Goal: Participate in discussion: Engage in conversation with other users on a specific topic

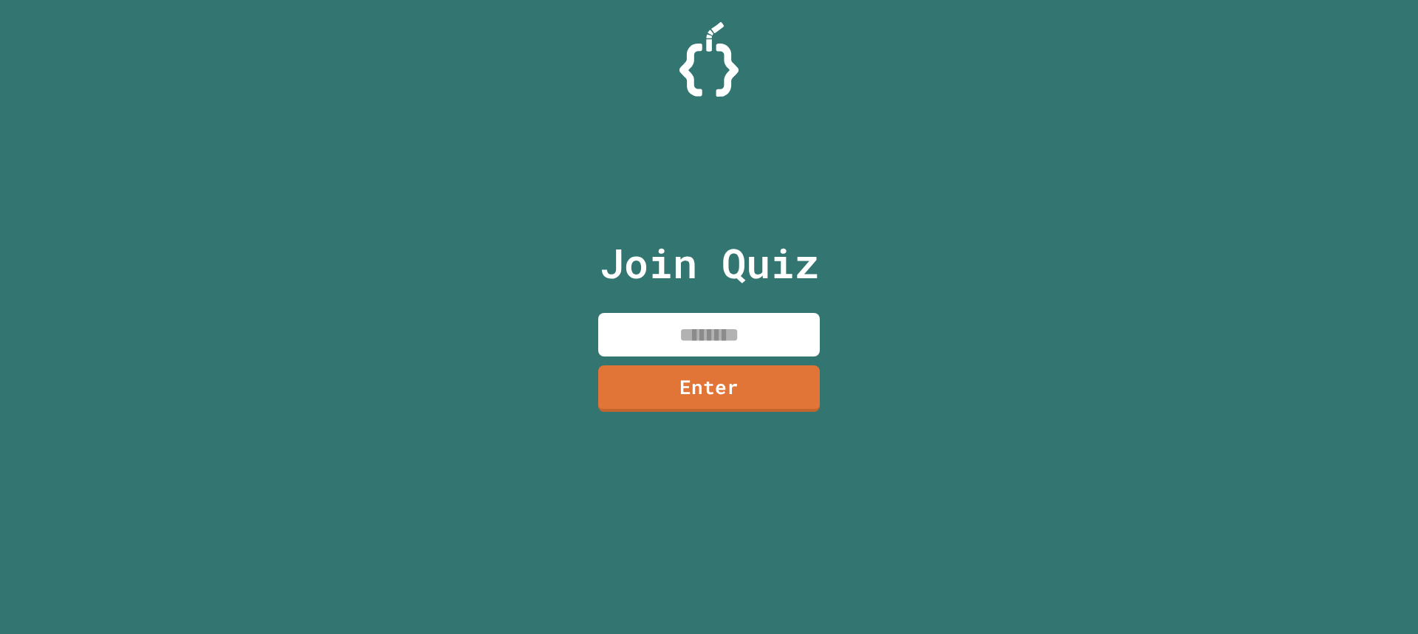
click at [732, 324] on input at bounding box center [708, 335] width 221 height 44
type input "********"
click at [680, 400] on link "Enter" at bounding box center [709, 387] width 219 height 49
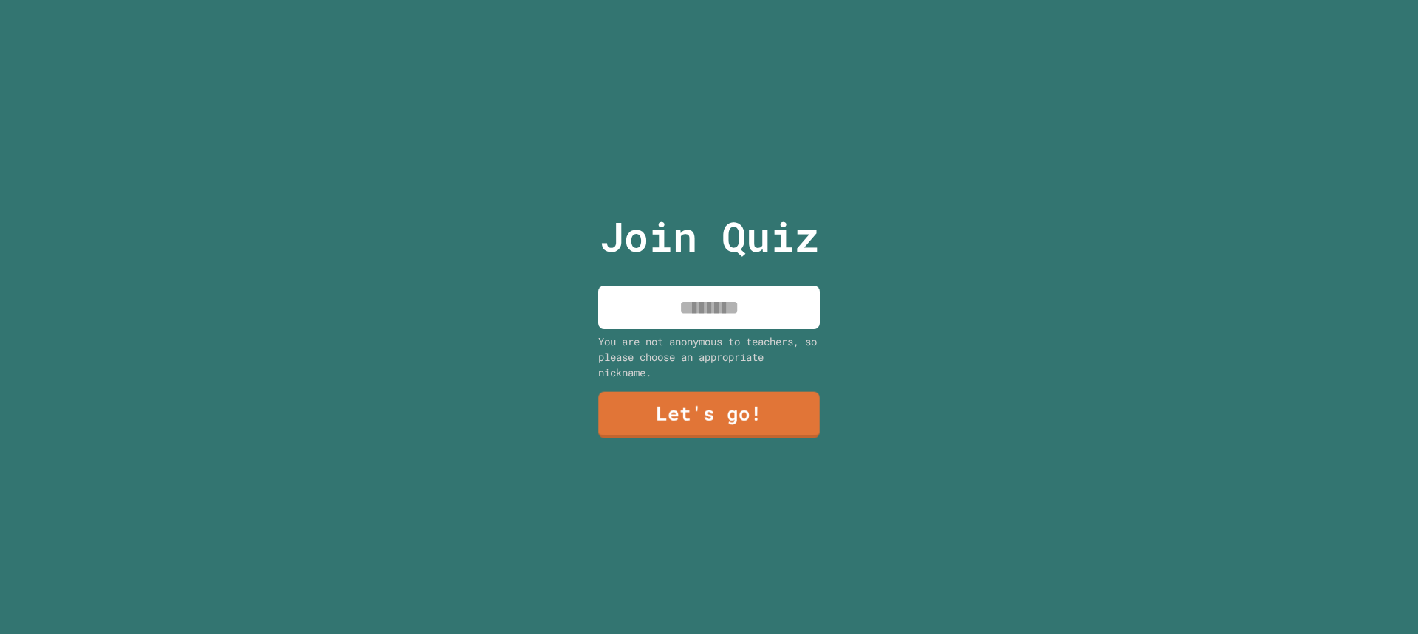
click at [743, 321] on input at bounding box center [708, 308] width 221 height 44
type input "****"
click at [704, 415] on link "Let's go!" at bounding box center [709, 413] width 202 height 49
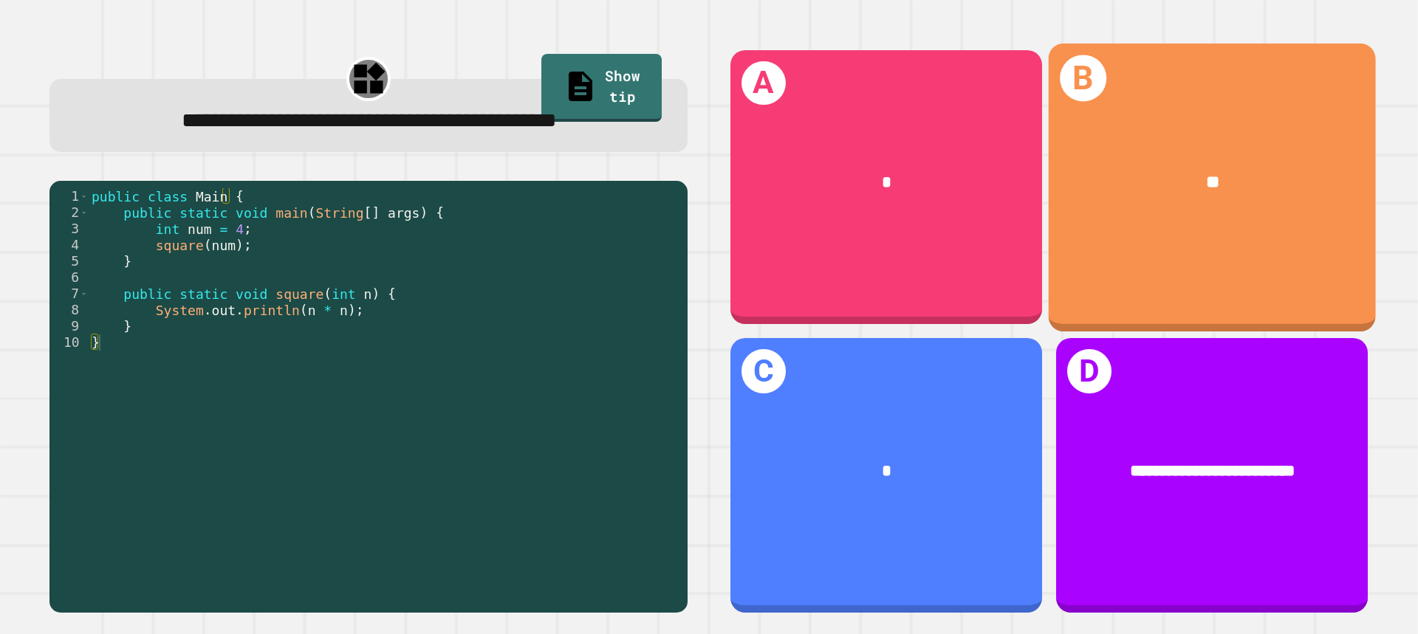
click at [1138, 193] on div "**" at bounding box center [1211, 183] width 327 height 96
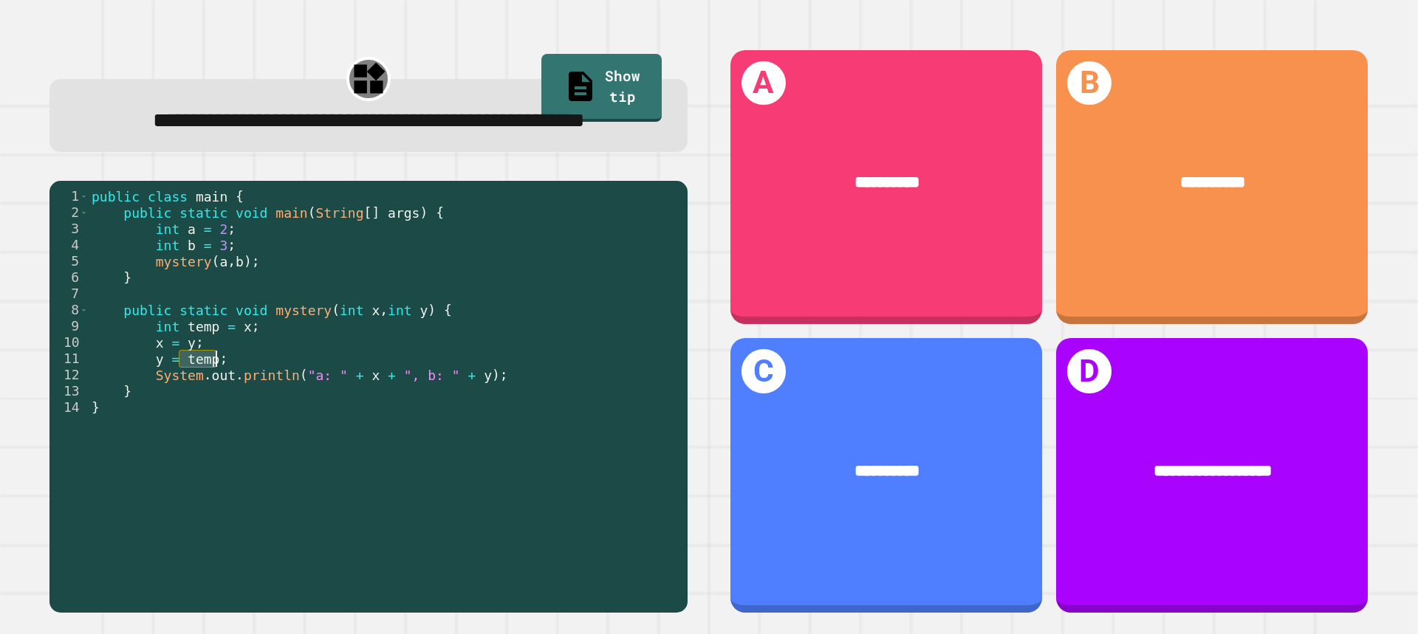
drag, startPoint x: 177, startPoint y: 397, endPoint x: 216, endPoint y: 398, distance: 38.4
click at [216, 398] on div "public class main { public static void main ( String [ ] args ) { int a = 2 ; i…" at bounding box center [384, 375] width 591 height 374
click at [216, 398] on div "public class main { public static void main ( String [ ] args ) { int a = 2 ; i…" at bounding box center [384, 358] width 591 height 341
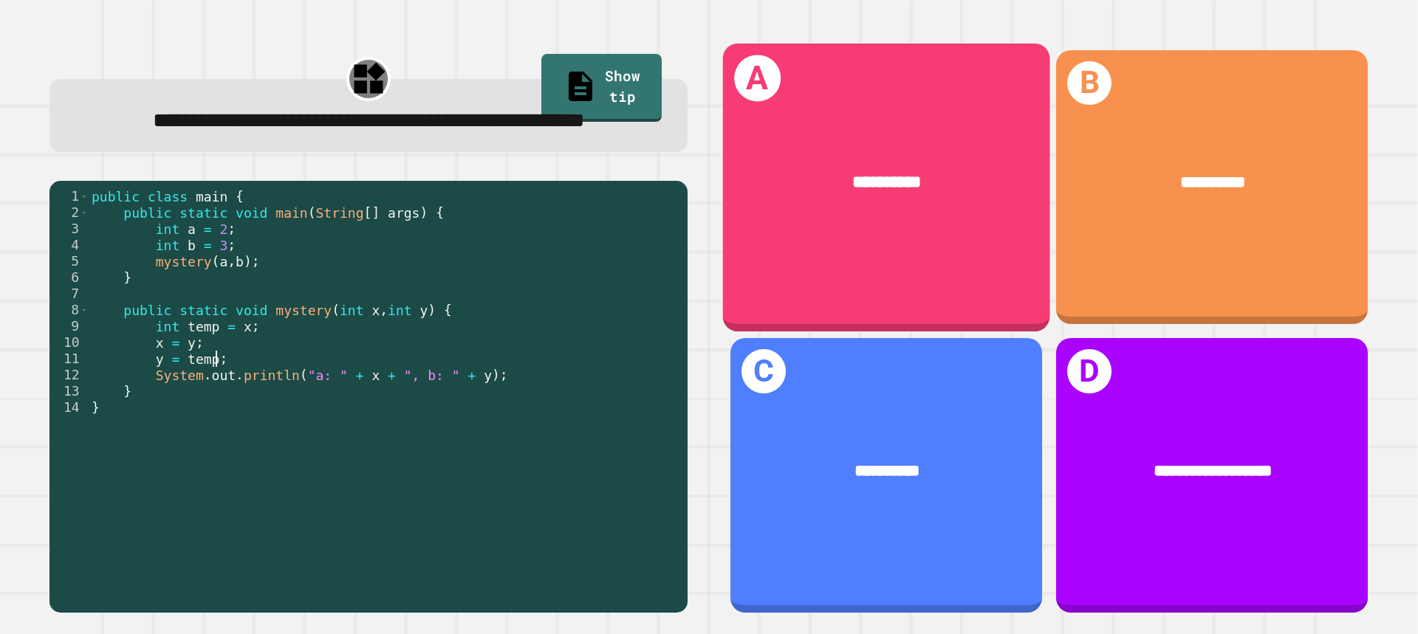
click at [961, 252] on div "**********" at bounding box center [886, 187] width 327 height 288
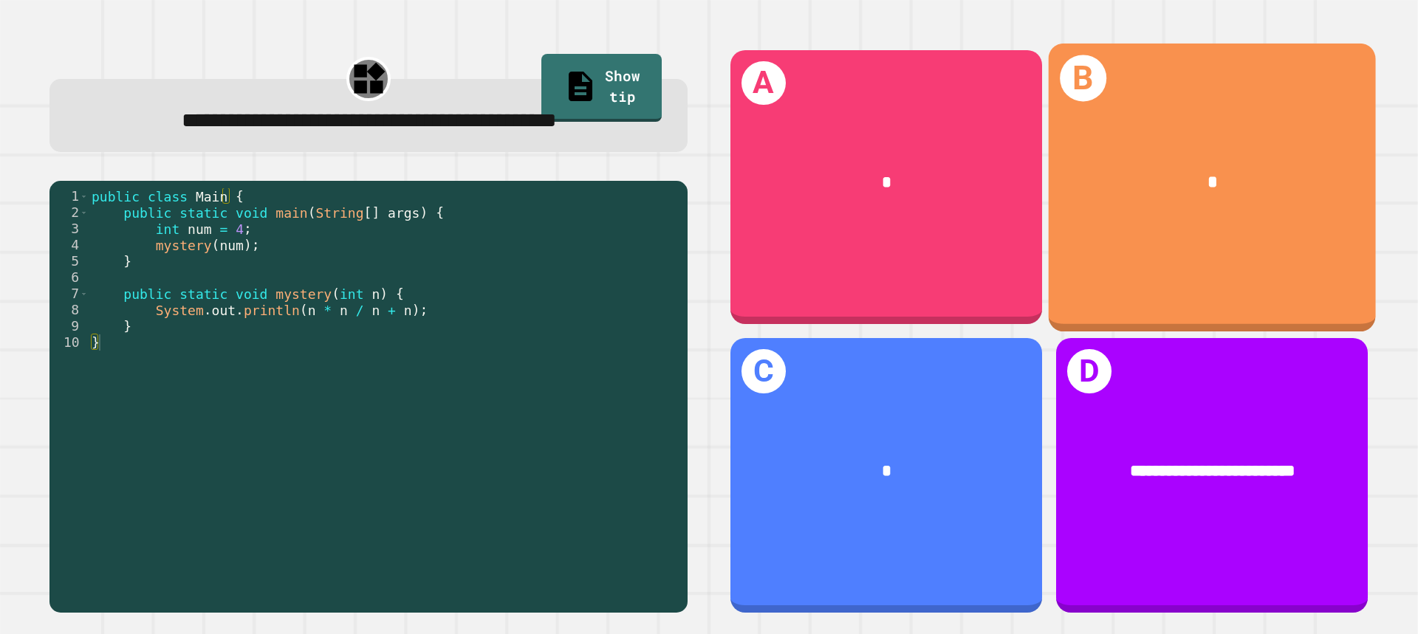
click at [1297, 205] on div "*" at bounding box center [1211, 183] width 327 height 96
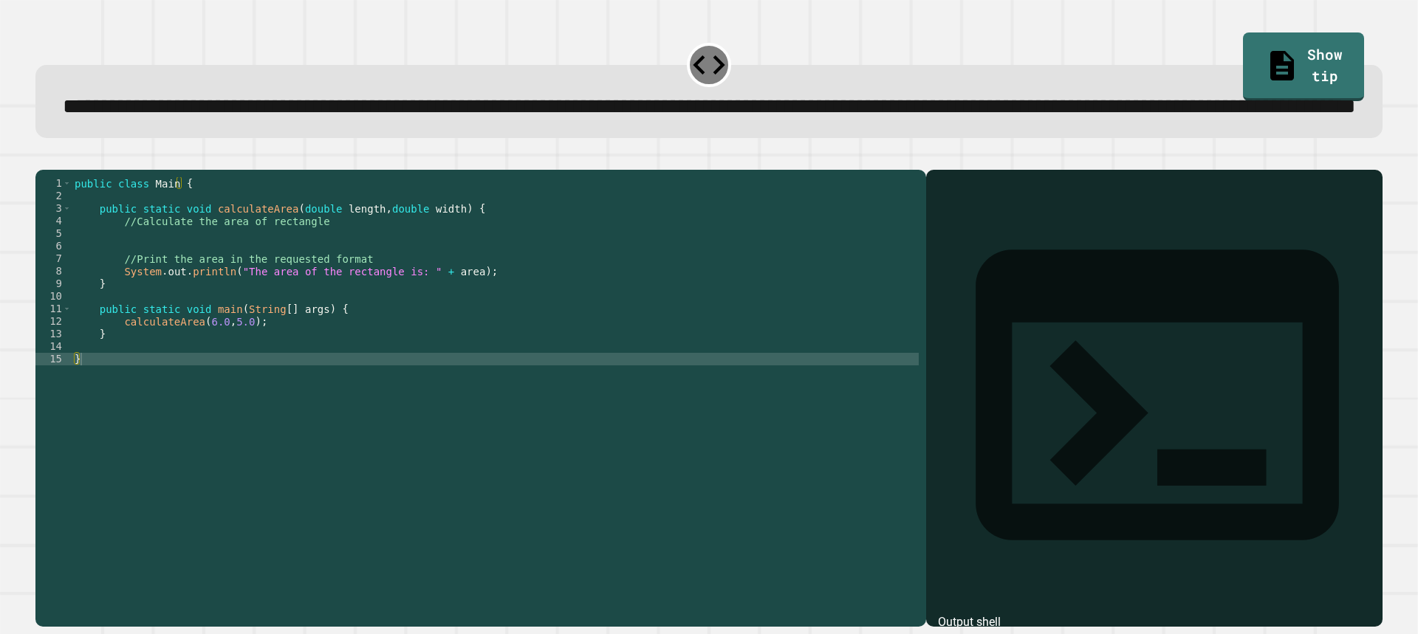
click at [245, 287] on div "public class Main { public static void calculateArea ( double length , double w…" at bounding box center [495, 365] width 847 height 377
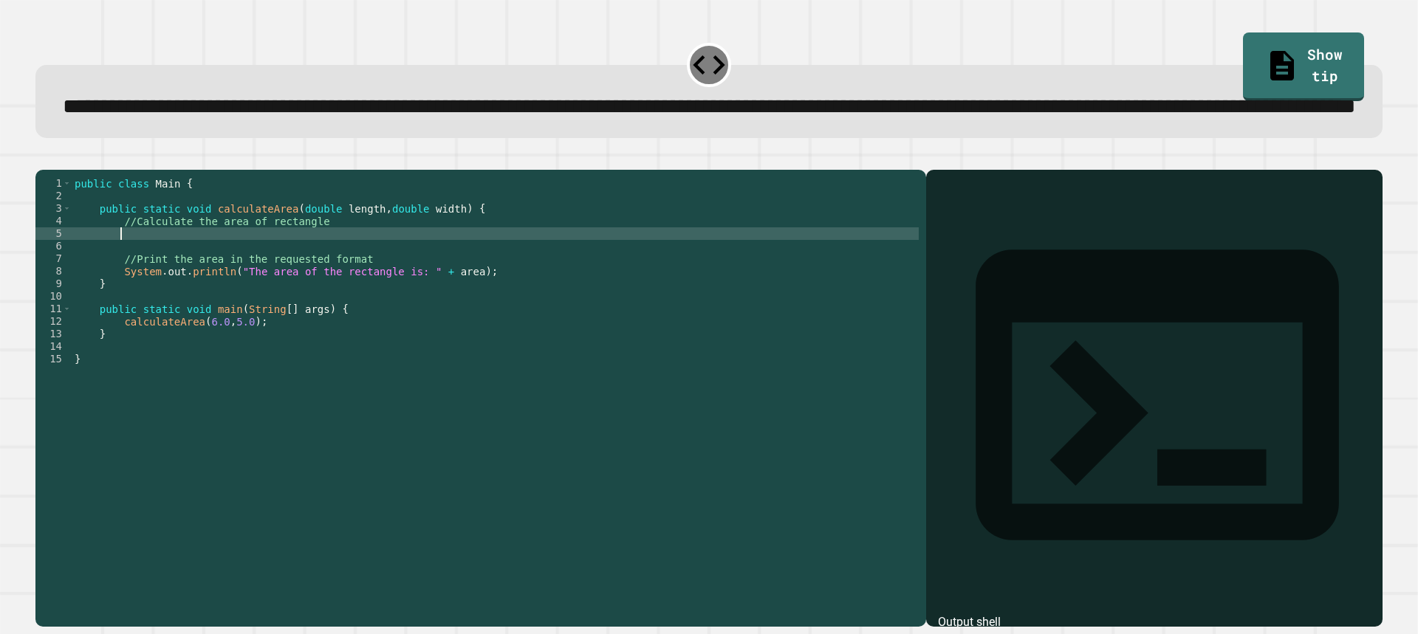
click at [245, 296] on div "public class Main { public static void calculateArea ( double length , double w…" at bounding box center [495, 365] width 847 height 377
type textarea "**********"
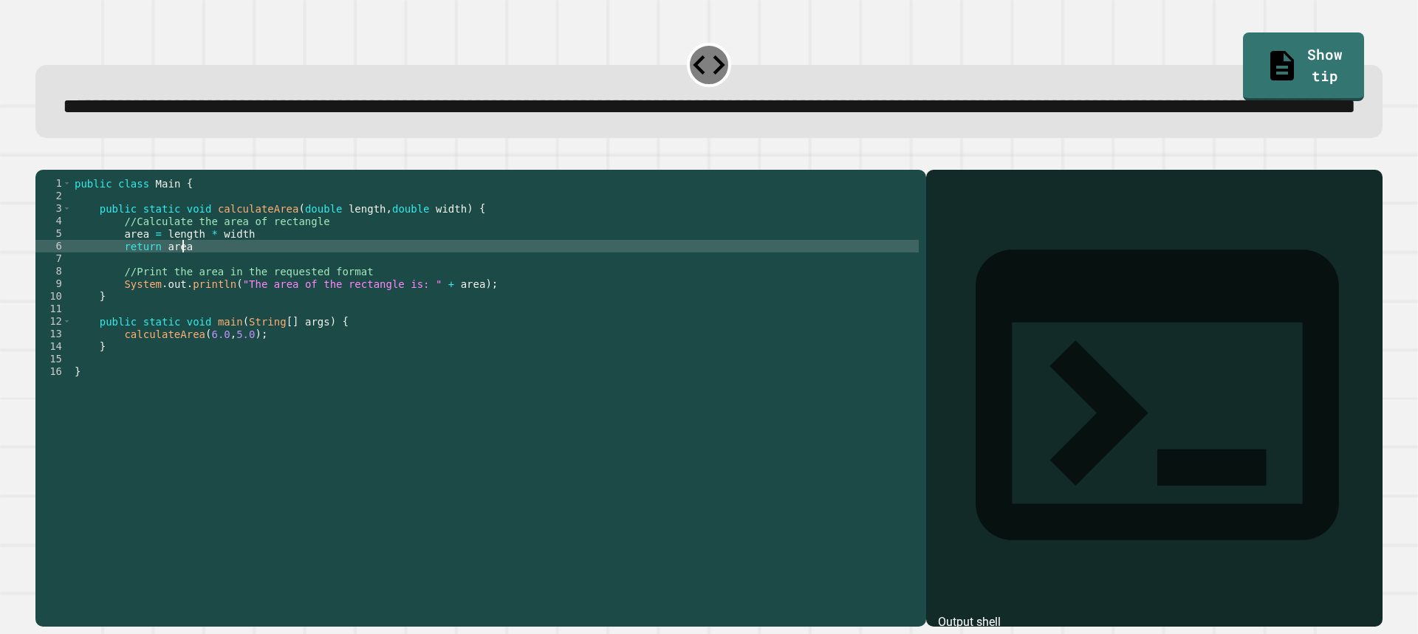
scroll to position [0, 7]
click at [185, 303] on div "public class Main { public static void calculateArea ( double length , double w…" at bounding box center [495, 365] width 847 height 377
click at [193, 307] on div "public class Main { public static void calculateArea ( double length , double w…" at bounding box center [495, 365] width 847 height 377
click at [219, 387] on div "public class Main { public static void calculateArea ( double length , double w…" at bounding box center [495, 365] width 847 height 377
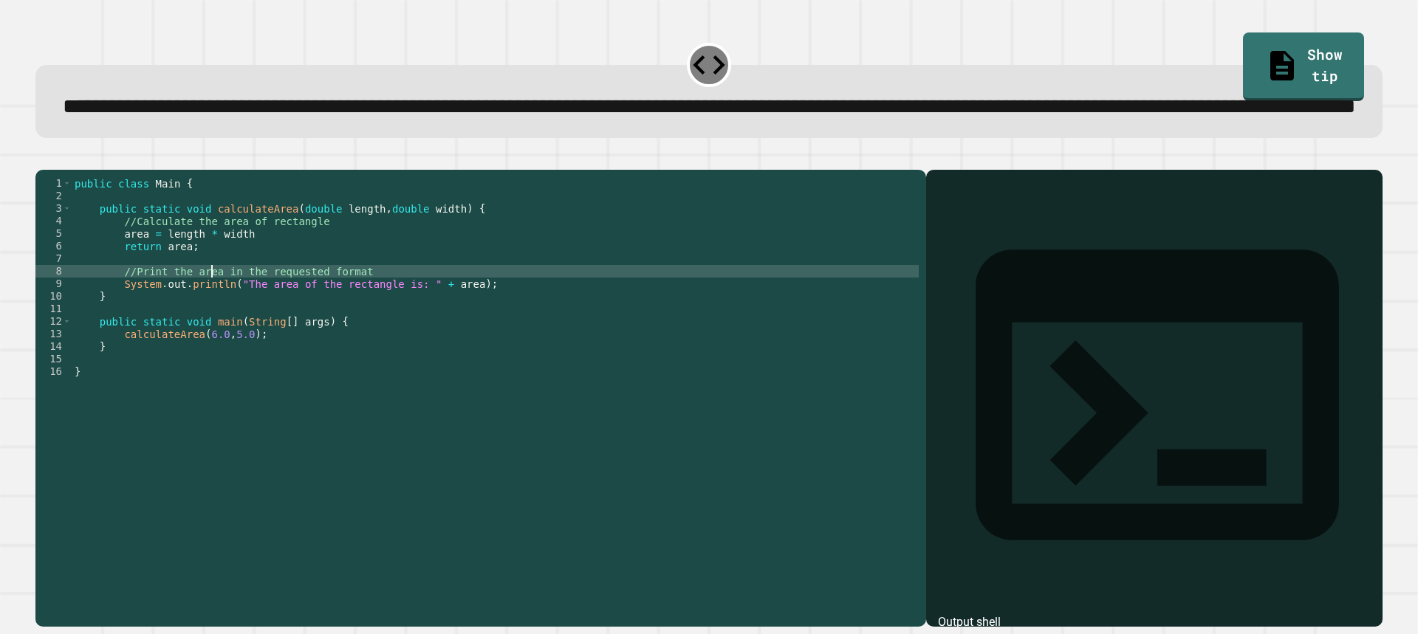
click at [213, 333] on div "public class Main { public static void calculateArea ( double length , double w…" at bounding box center [495, 365] width 847 height 377
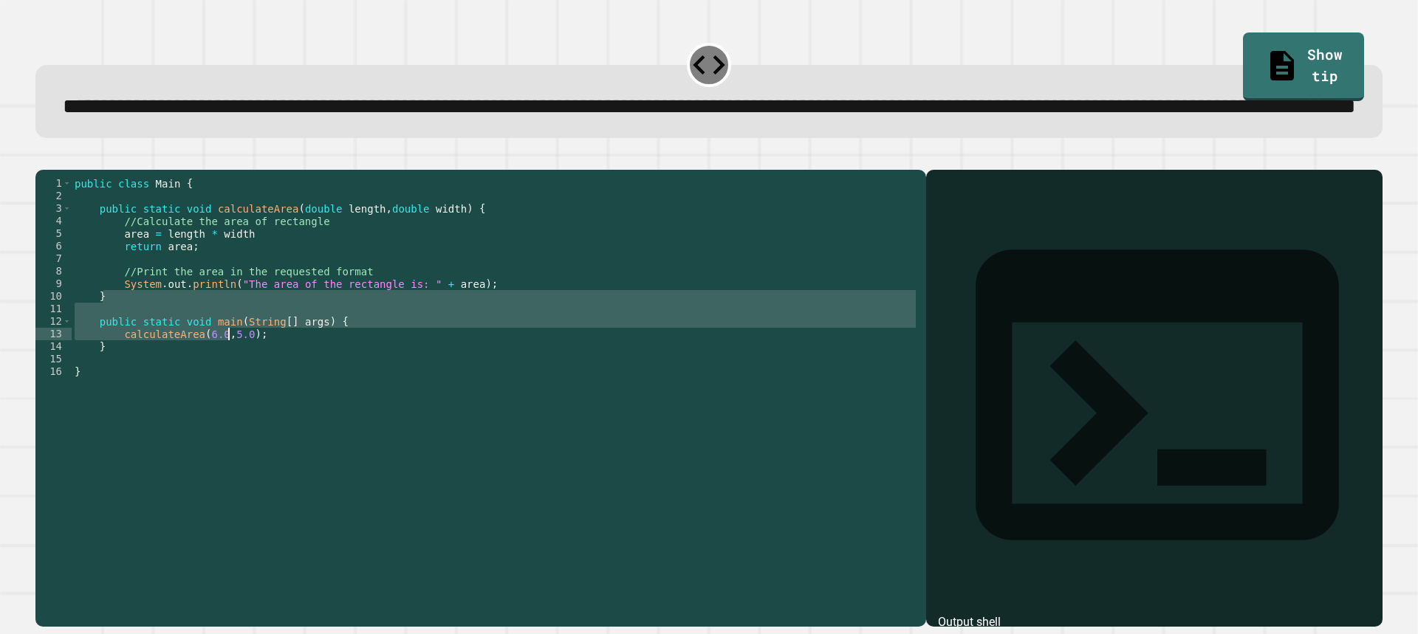
drag, startPoint x: 221, startPoint y: 365, endPoint x: 229, endPoint y: 398, distance: 33.3
click at [229, 398] on div "public class Main { public static void calculateArea ( double length , double w…" at bounding box center [495, 365] width 847 height 377
click at [244, 399] on div "public class Main { public static void calculateArea ( double length , double w…" at bounding box center [495, 352] width 847 height 351
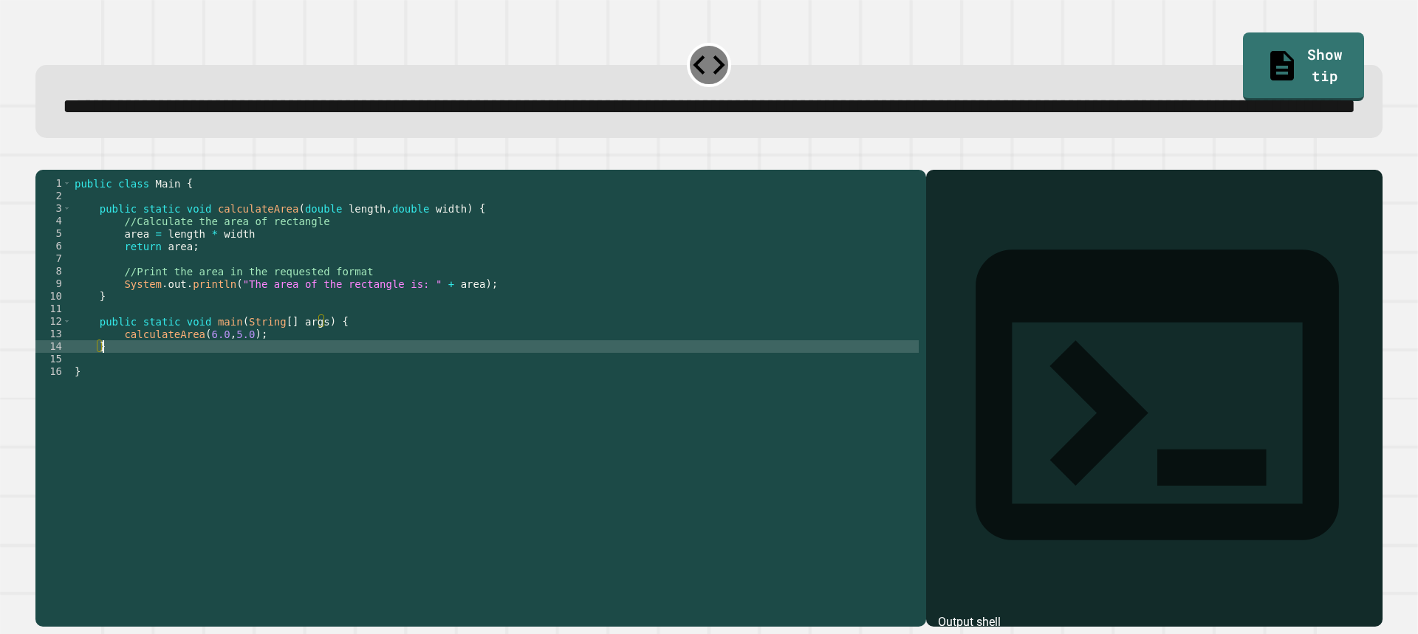
click at [43, 158] on icon "button" at bounding box center [43, 158] width 0 height 0
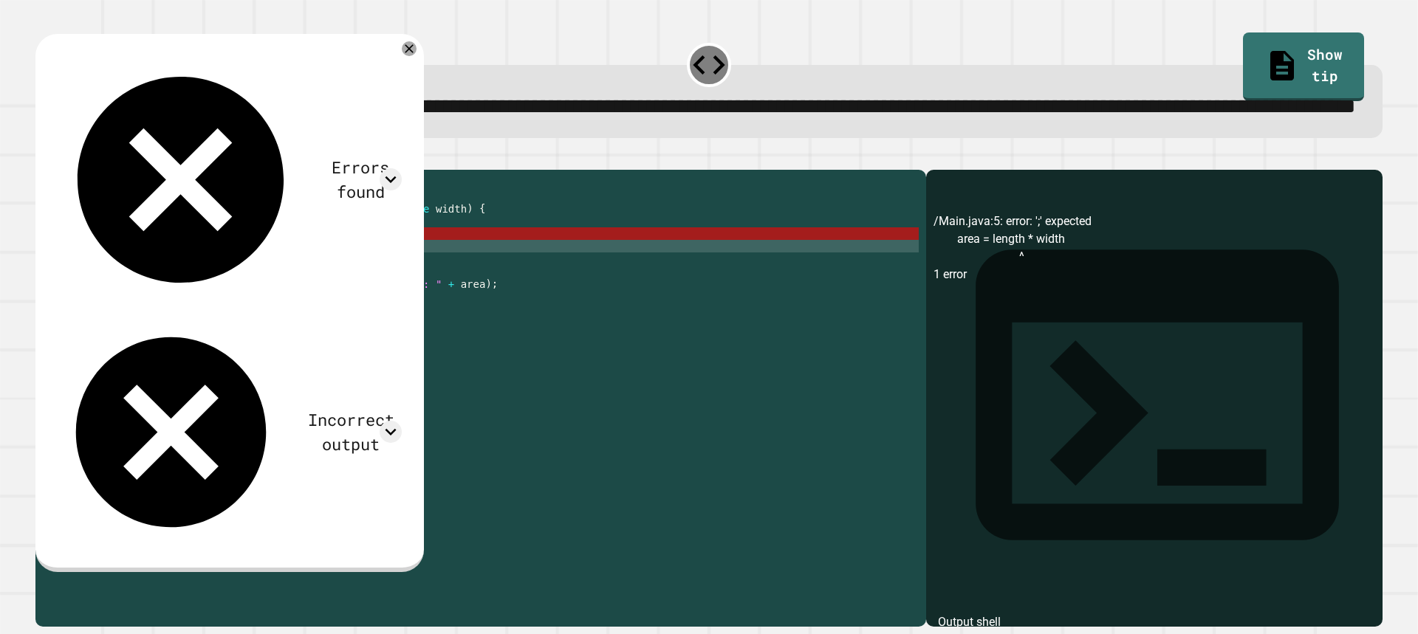
click at [241, 299] on div "public class Main { public static void calculateArea ( double length , double w…" at bounding box center [495, 365] width 847 height 377
click at [244, 289] on div "public class Main { public static void calculateArea ( double length , double w…" at bounding box center [495, 365] width 847 height 377
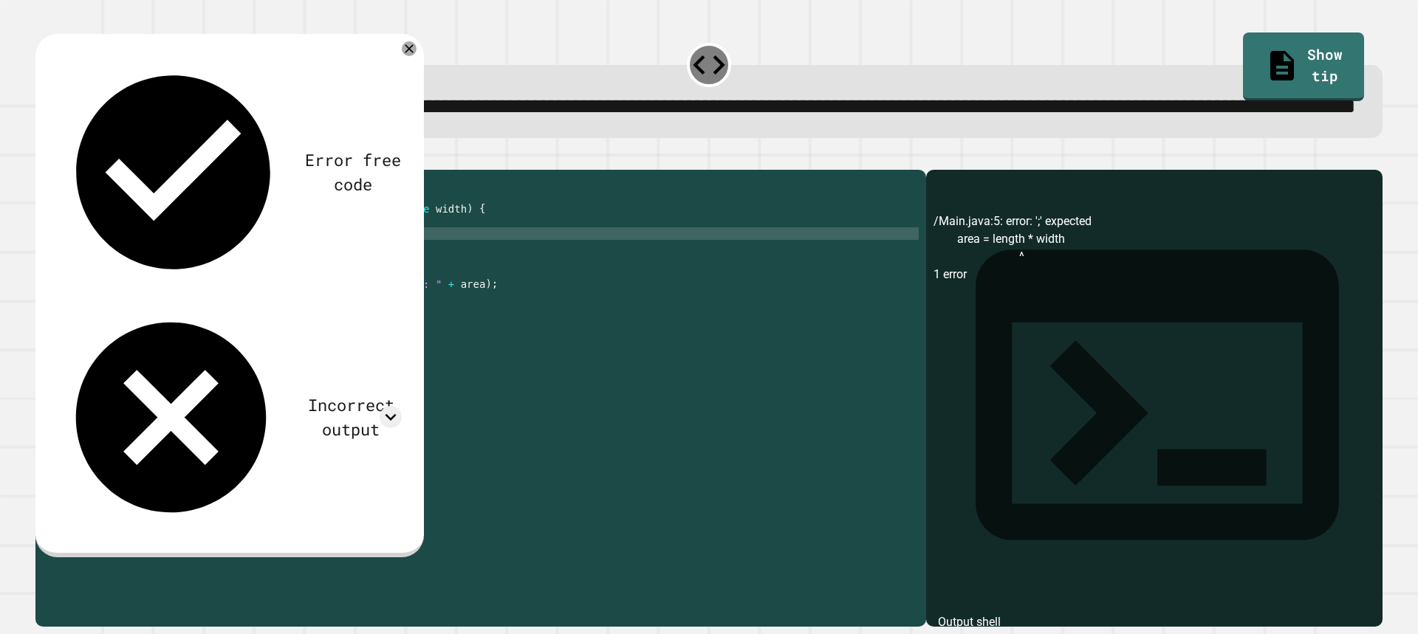
scroll to position [0, 11]
click at [43, 158] on icon "button" at bounding box center [43, 158] width 0 height 0
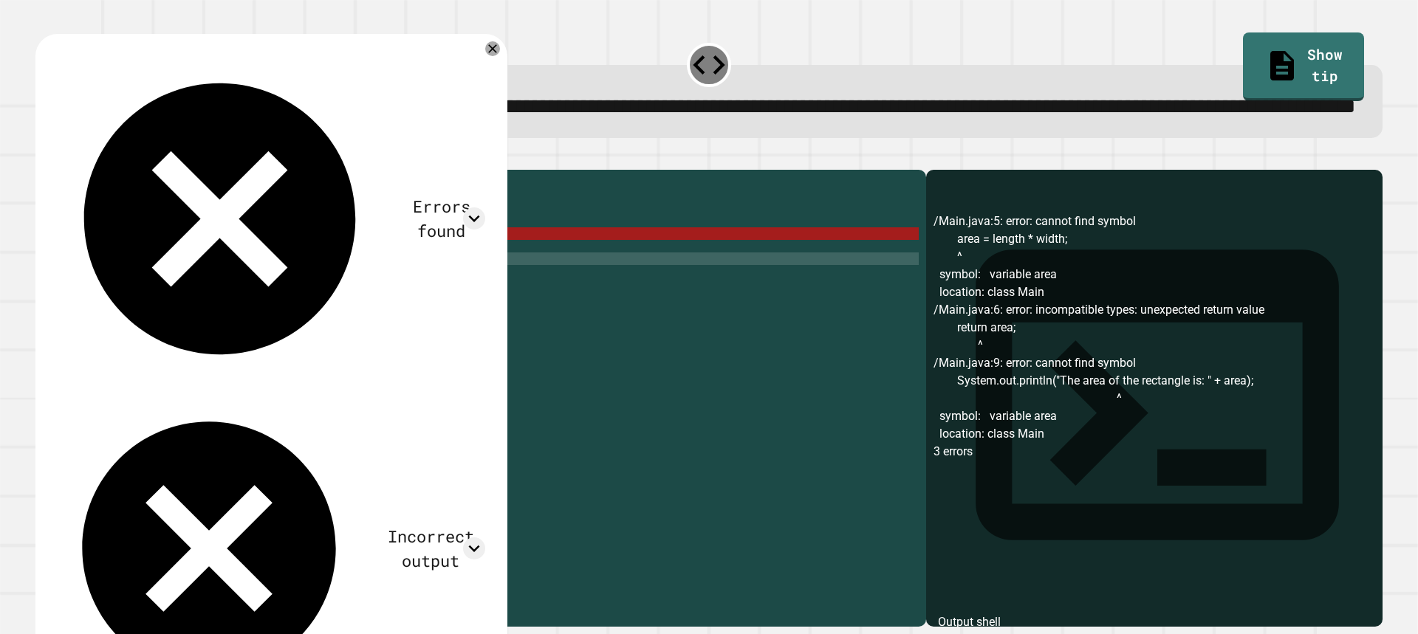
scroll to position [0, 2]
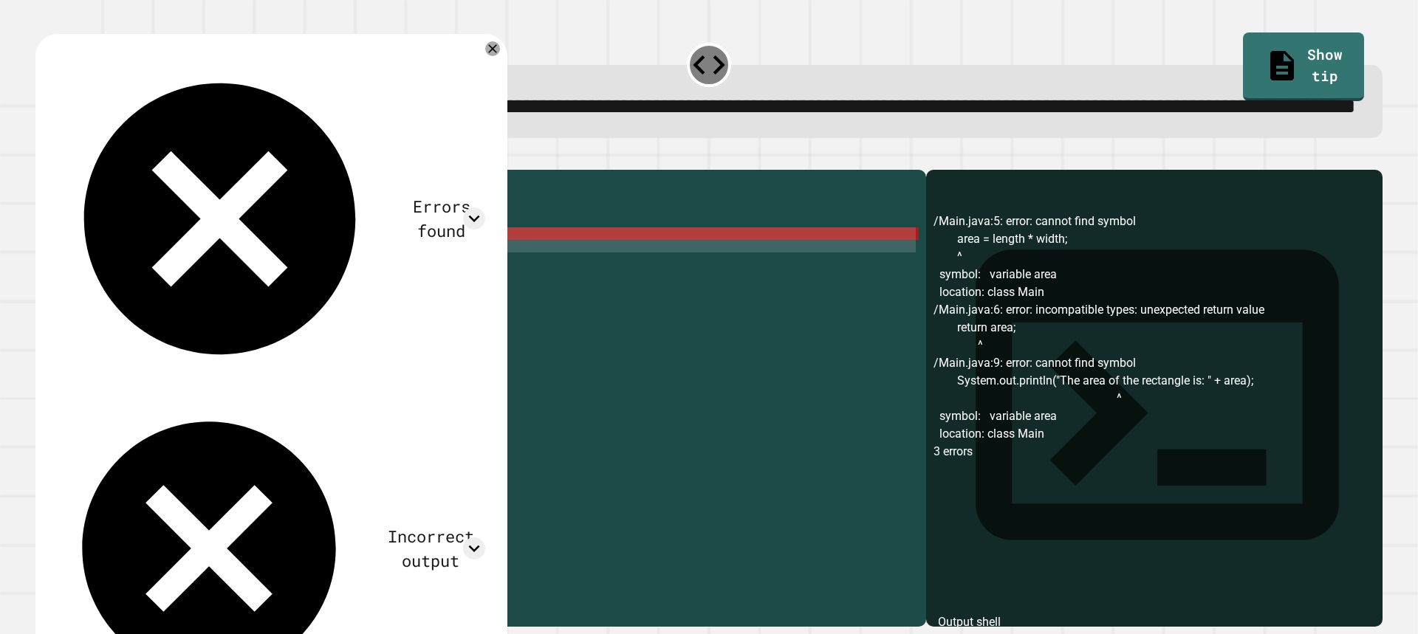
drag, startPoint x: 309, startPoint y: 309, endPoint x: 114, endPoint y: 290, distance: 195.9
click at [114, 290] on div "public class Main { public static void calculateArea ( double length , double w…" at bounding box center [495, 365] width 847 height 377
click at [114, 290] on div "public class Main { public static void calculateArea ( double length , double w…" at bounding box center [495, 352] width 847 height 351
drag, startPoint x: 114, startPoint y: 290, endPoint x: 135, endPoint y: 294, distance: 21.7
click at [135, 294] on div "public class Main { public static void calculateArea ( double length , double w…" at bounding box center [495, 365] width 847 height 377
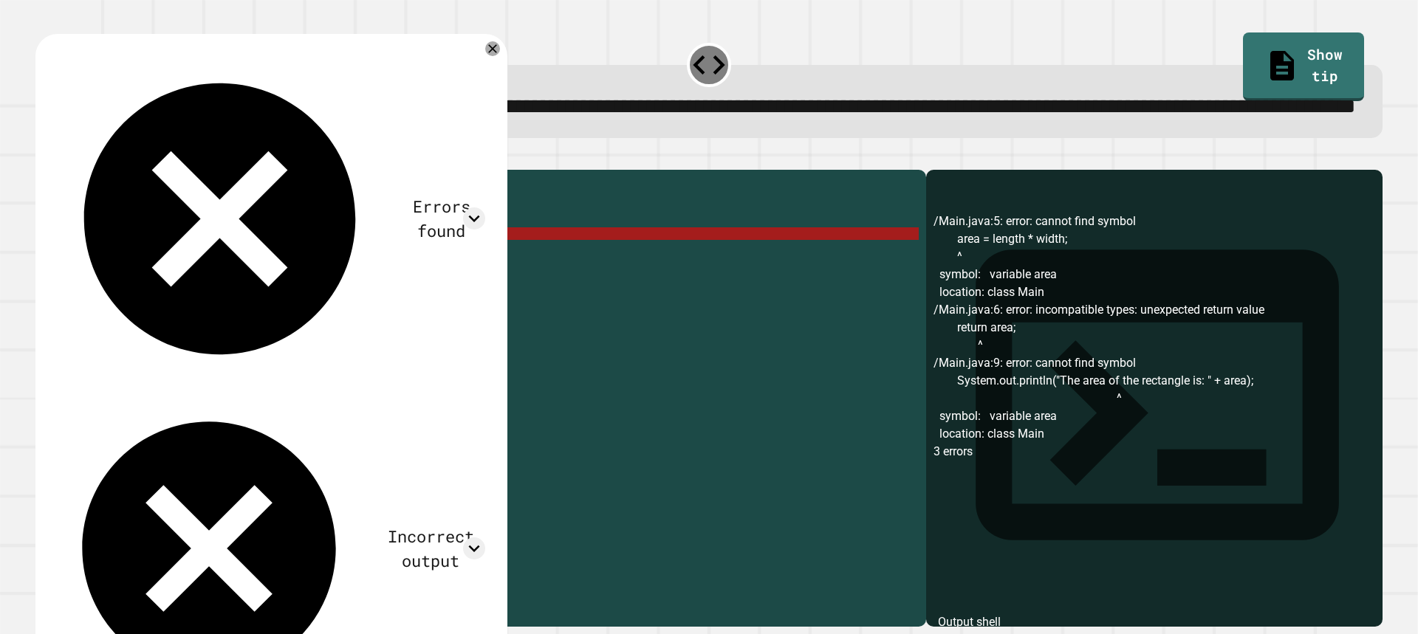
click at [134, 294] on div "public class Main { public static void calculateArea ( double length , double w…" at bounding box center [495, 352] width 847 height 351
click at [126, 285] on div "public class Main { public static void calculateArea ( double length , double w…" at bounding box center [495, 365] width 847 height 377
drag, startPoint x: 130, startPoint y: 292, endPoint x: 141, endPoint y: 292, distance: 11.1
click at [141, 292] on div "public class Main { public static void calculateArea ( double length , double w…" at bounding box center [495, 365] width 847 height 377
click at [141, 292] on div "public class Main { public static void calculateArea ( double length , double w…" at bounding box center [495, 352] width 847 height 351
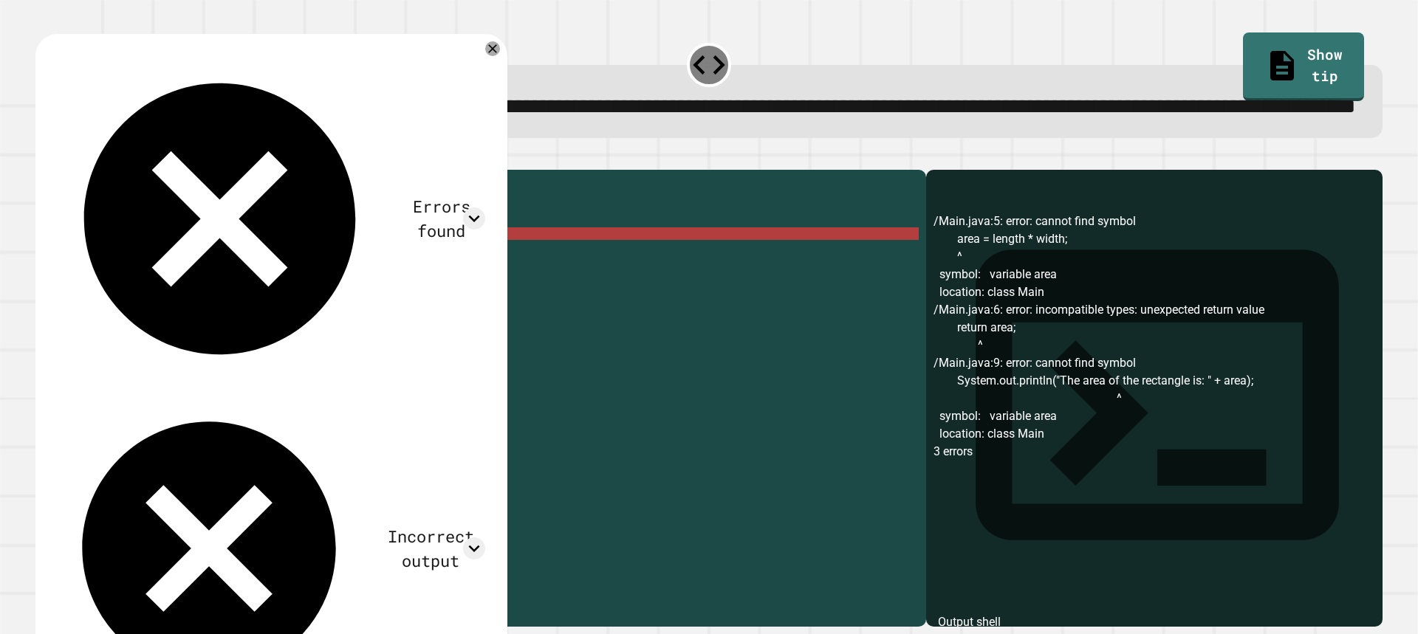
click at [165, 291] on div "public class Main { public static void calculateArea ( double length , double w…" at bounding box center [495, 365] width 847 height 377
click at [278, 288] on div "public class Main { public static void calculateArea ( double length , double w…" at bounding box center [495, 365] width 847 height 377
click at [312, 276] on div "public class Main { public static void calculateArea ( double length , double w…" at bounding box center [495, 365] width 847 height 377
click at [122, 286] on div "public class Main { public static void calculateArea ( double length , double w…" at bounding box center [495, 365] width 847 height 377
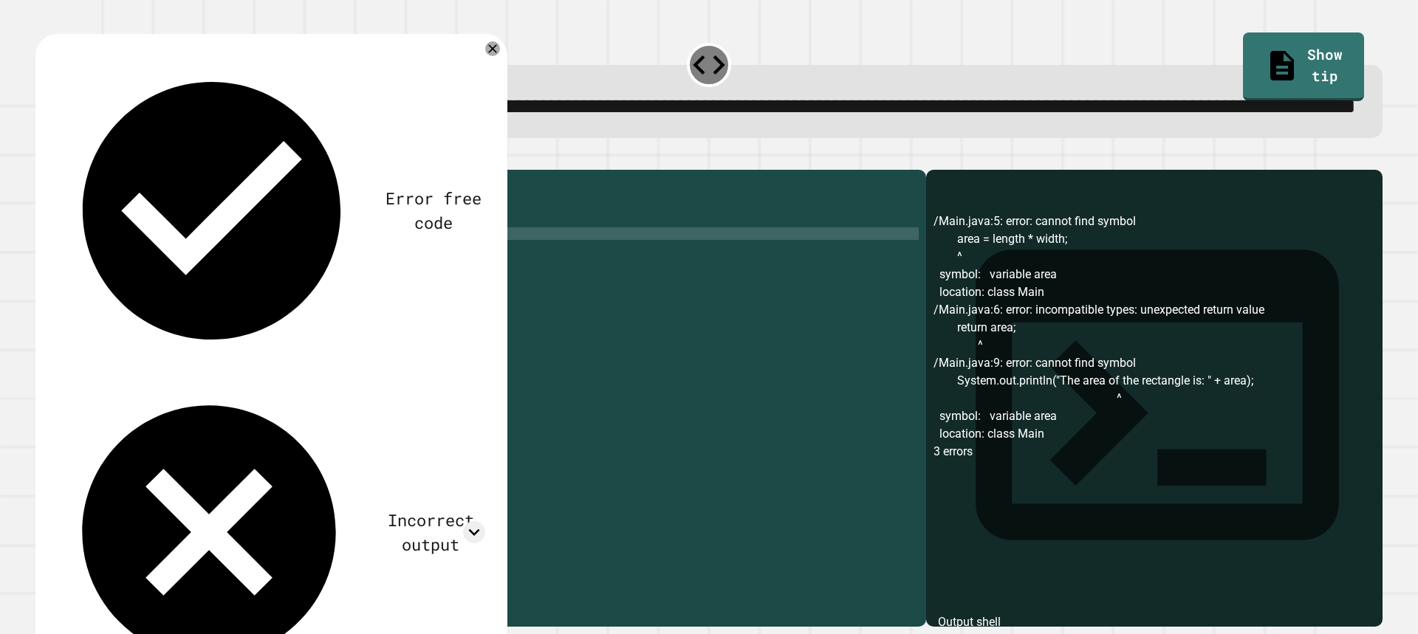
scroll to position [0, 6]
click at [43, 158] on icon "button" at bounding box center [43, 158] width 0 height 0
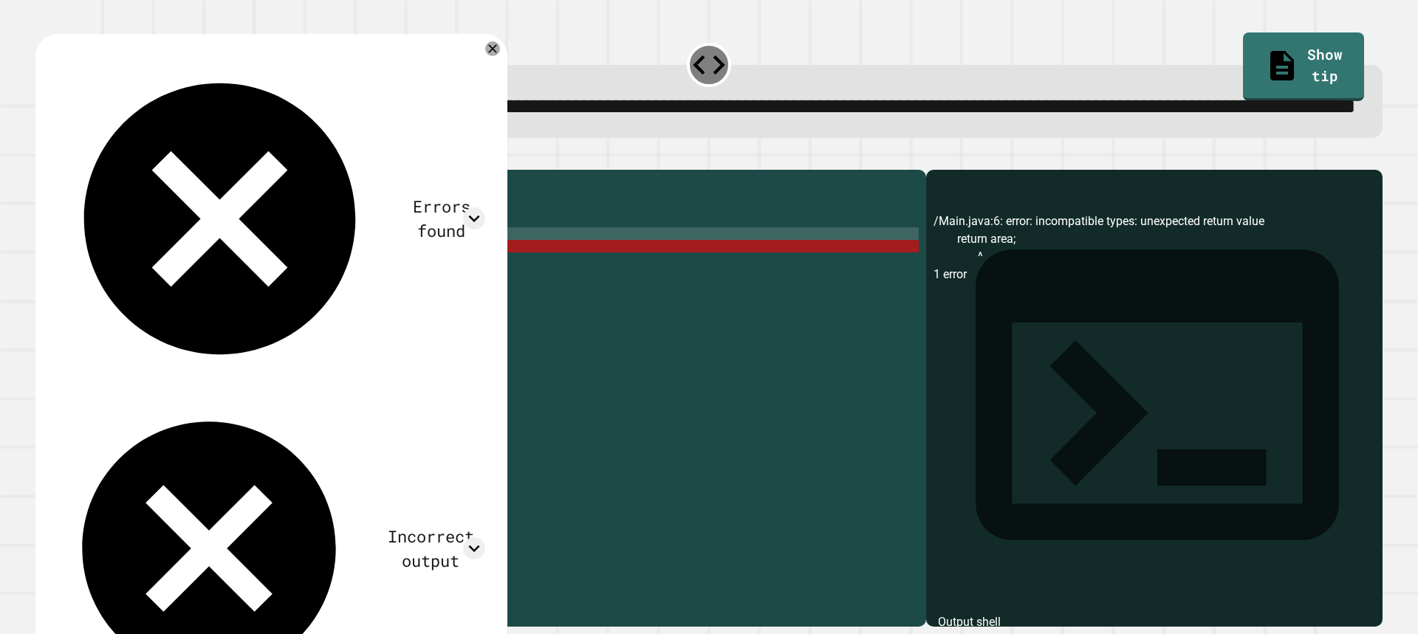
click at [179, 309] on div "public class Main { public static void calculateArea ( double length , double w…" at bounding box center [495, 365] width 847 height 377
drag, startPoint x: 184, startPoint y: 302, endPoint x: 202, endPoint y: 303, distance: 17.8
click at [202, 303] on div "public class Main { public static void calculateArea ( double length , double w…" at bounding box center [495, 365] width 847 height 377
click at [202, 303] on div "public class Main { public static void calculateArea ( double length , double w…" at bounding box center [495, 352] width 847 height 351
drag, startPoint x: 207, startPoint y: 289, endPoint x: 223, endPoint y: 289, distance: 15.5
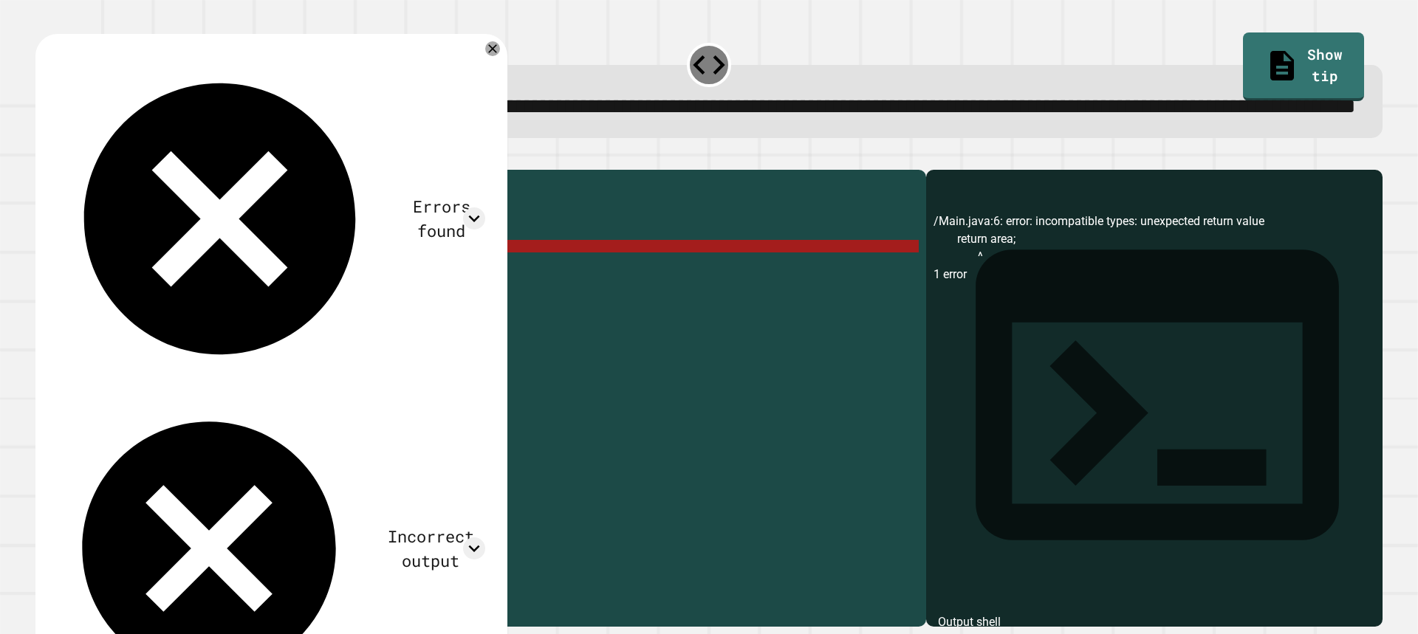
click at [223, 289] on div "public class Main { public static void calculateArea ( double length , double w…" at bounding box center [495, 365] width 847 height 377
click at [223, 289] on div "public class Main { public static void calculateArea ( double length , double w…" at bounding box center [495, 352] width 847 height 351
click at [199, 286] on div "public class Main { public static void calculateArea ( double length , double w…" at bounding box center [495, 365] width 847 height 377
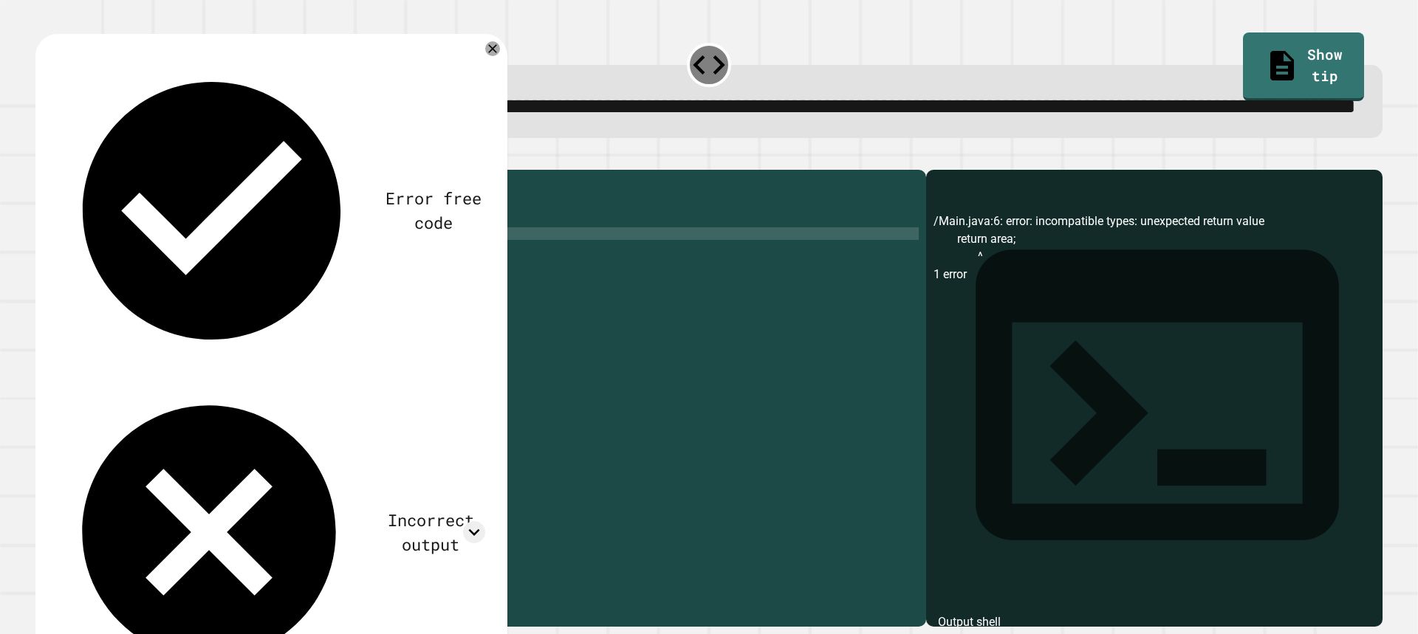
scroll to position [0, 15]
click at [43, 158] on button "button" at bounding box center [43, 158] width 0 height 0
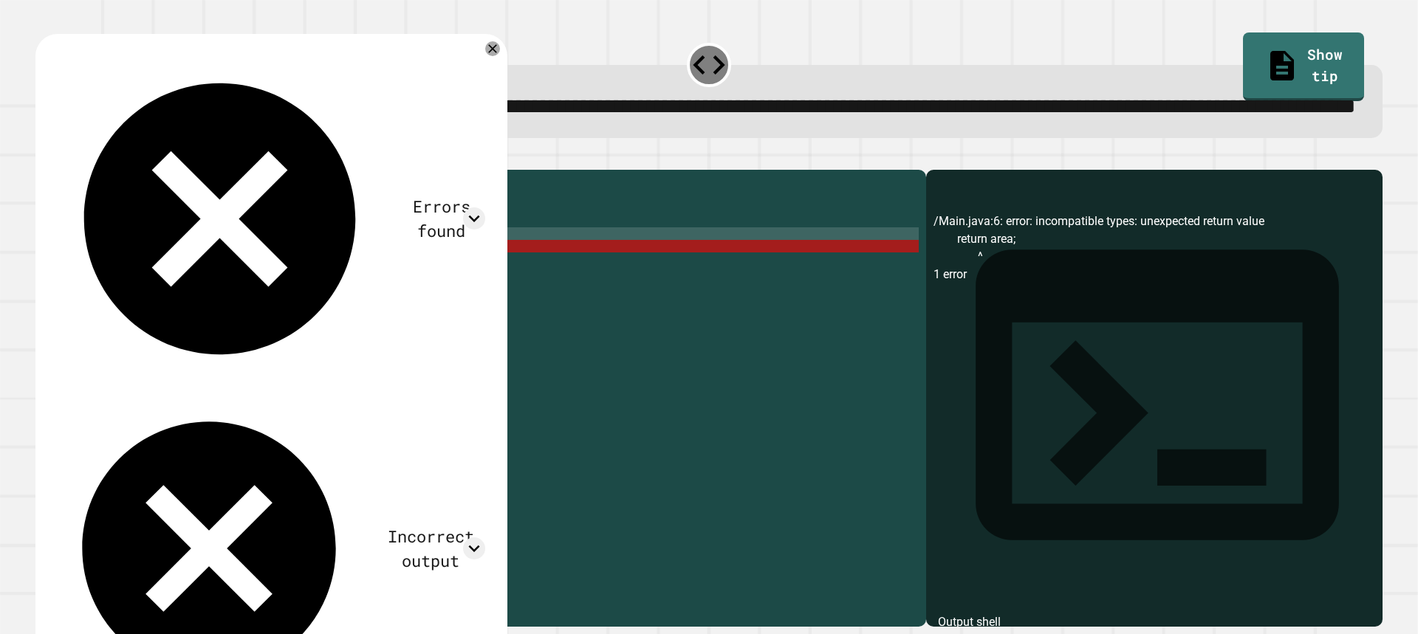
scroll to position [0, 2]
click at [136, 309] on div "public class Main { public static void calculateArea ( double length , double w…" at bounding box center [495, 365] width 847 height 377
click at [131, 303] on div "public class Main { public static void calculateArea ( double length , double w…" at bounding box center [495, 365] width 847 height 377
click at [109, 307] on div "public class Main { public static void calculateArea ( double length , double w…" at bounding box center [495, 365] width 847 height 377
click at [127, 305] on div "public class Main { public static void calculateArea ( double length , double w…" at bounding box center [495, 365] width 847 height 377
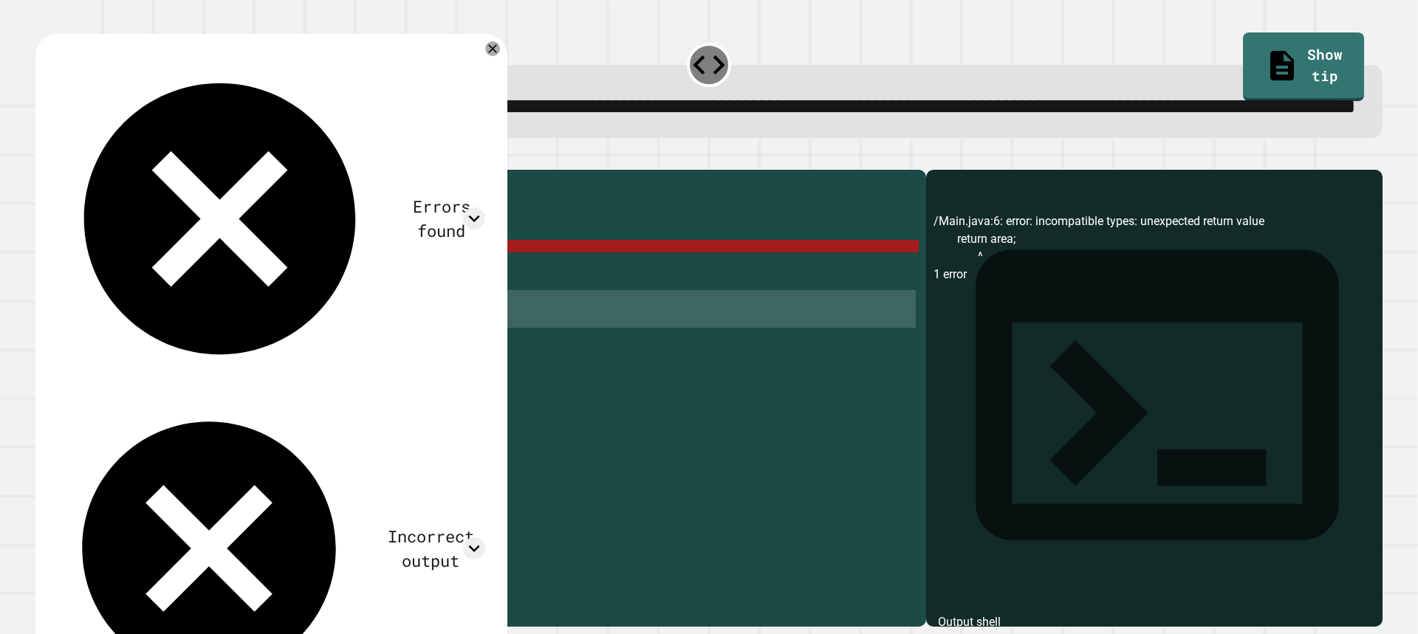
drag, startPoint x: 196, startPoint y: 350, endPoint x: 269, endPoint y: 391, distance: 84.3
click at [269, 391] on div "public class Main { public static void calculateArea ( double length , double w…" at bounding box center [495, 365] width 847 height 377
click at [269, 391] on div "public class Main { public static void calculateArea ( double length , double w…" at bounding box center [495, 352] width 847 height 351
drag, startPoint x: 278, startPoint y: 391, endPoint x: 185, endPoint y: 353, distance: 100.6
click at [185, 353] on div "public class Main { public static void calculateArea ( double length , double w…" at bounding box center [495, 365] width 847 height 377
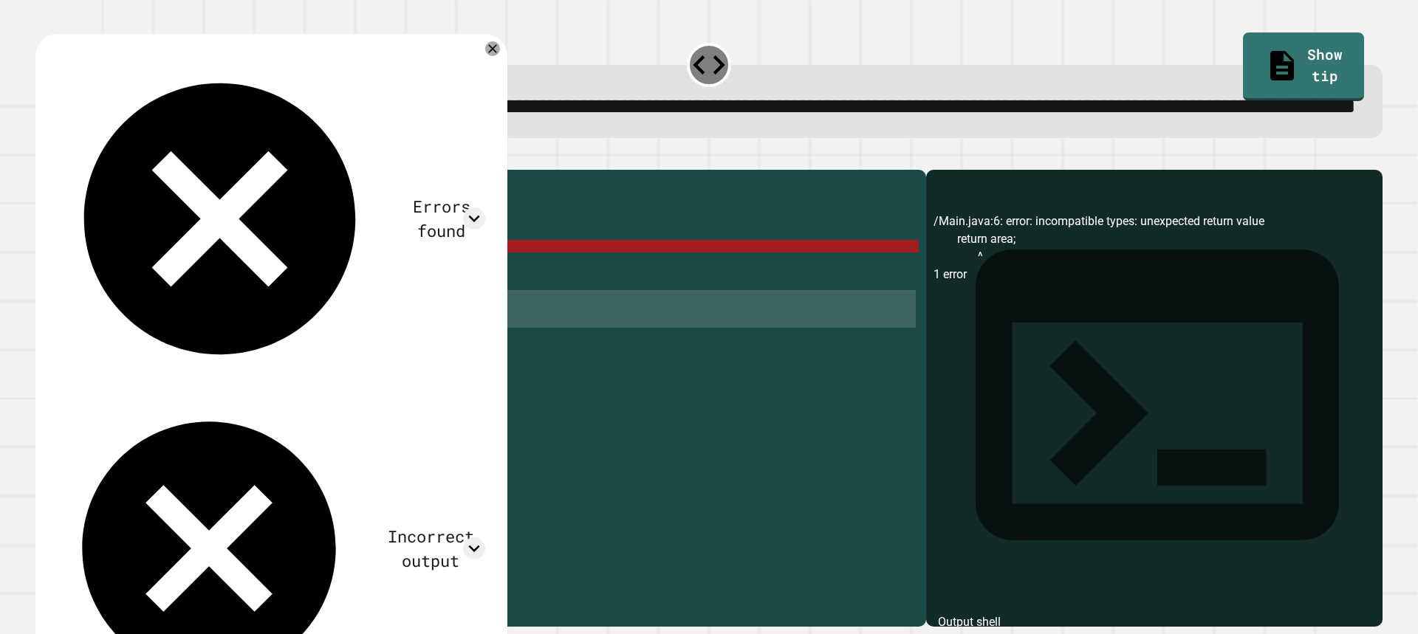
scroll to position [0, 1]
click at [152, 293] on div "public class Main { public static void calculateArea ( double length , double w…" at bounding box center [495, 365] width 847 height 377
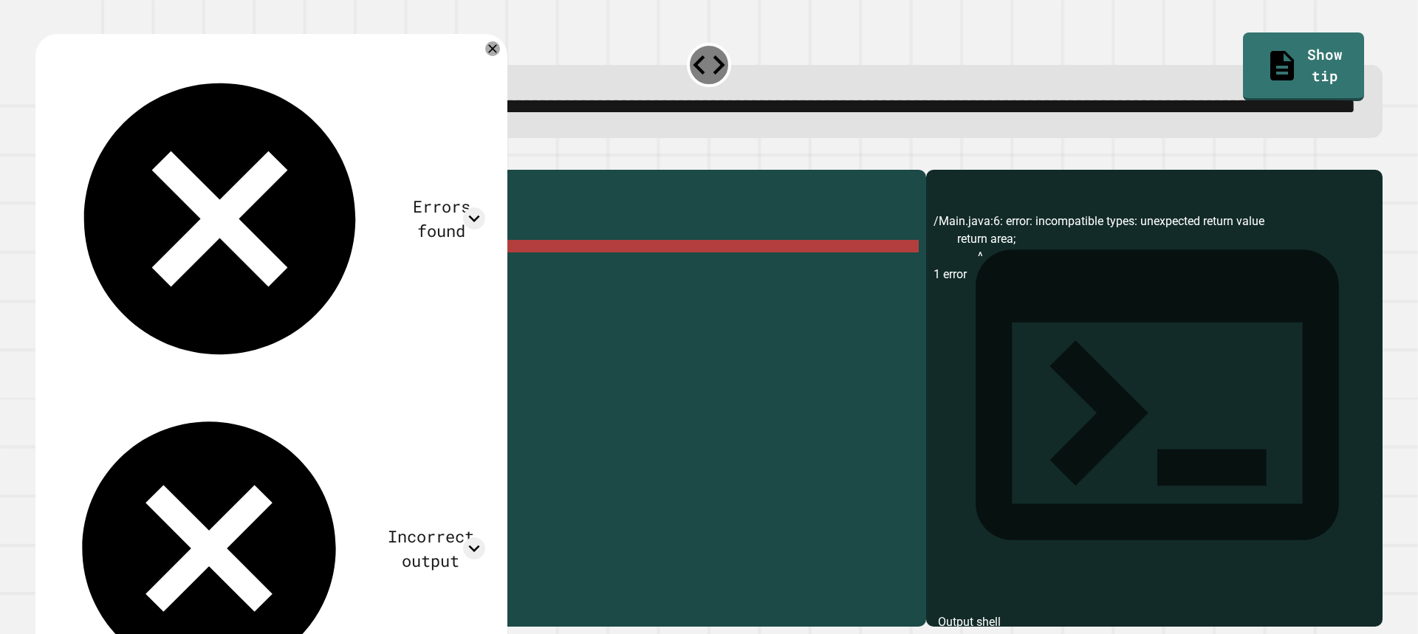
click at [140, 299] on div "public class Main { public static void calculateArea ( double length , double w…" at bounding box center [495, 365] width 847 height 377
click at [83, 422] on icon at bounding box center [209, 548] width 253 height 253
click at [478, 537] on icon at bounding box center [474, 548] width 22 height 22
click at [1288, 63] on link "Show tip" at bounding box center [1303, 66] width 114 height 72
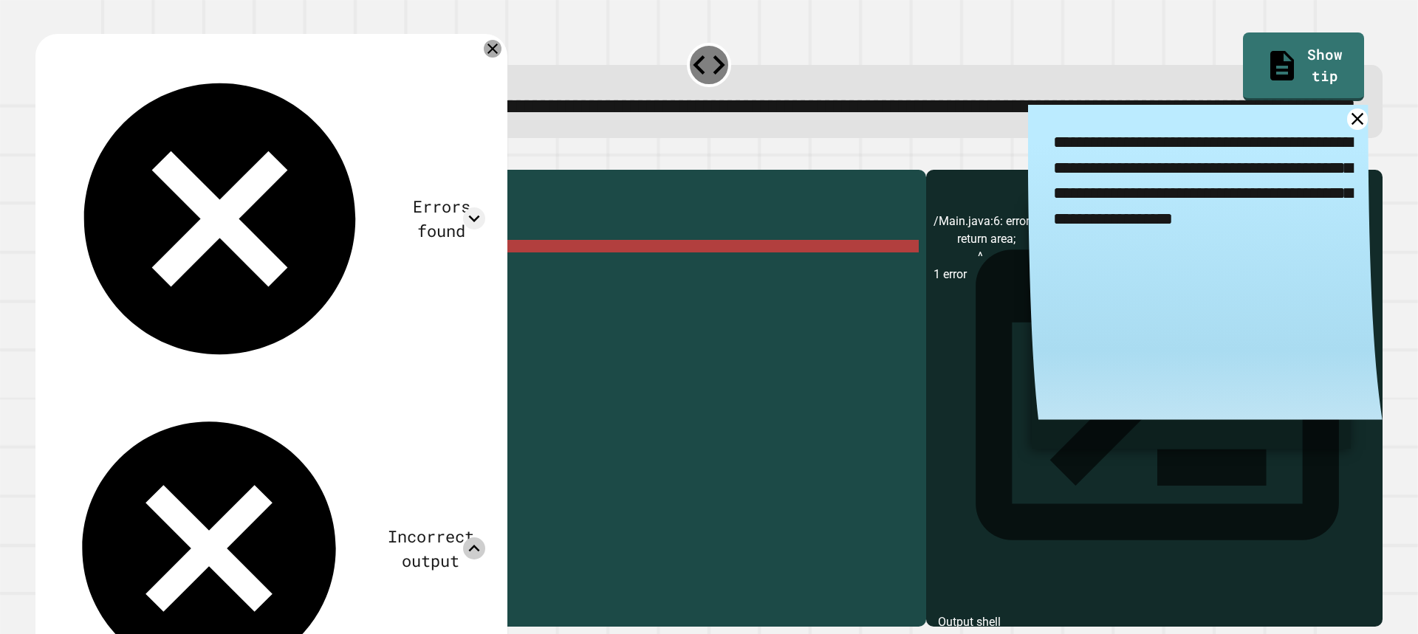
click at [499, 58] on div at bounding box center [493, 49] width 18 height 18
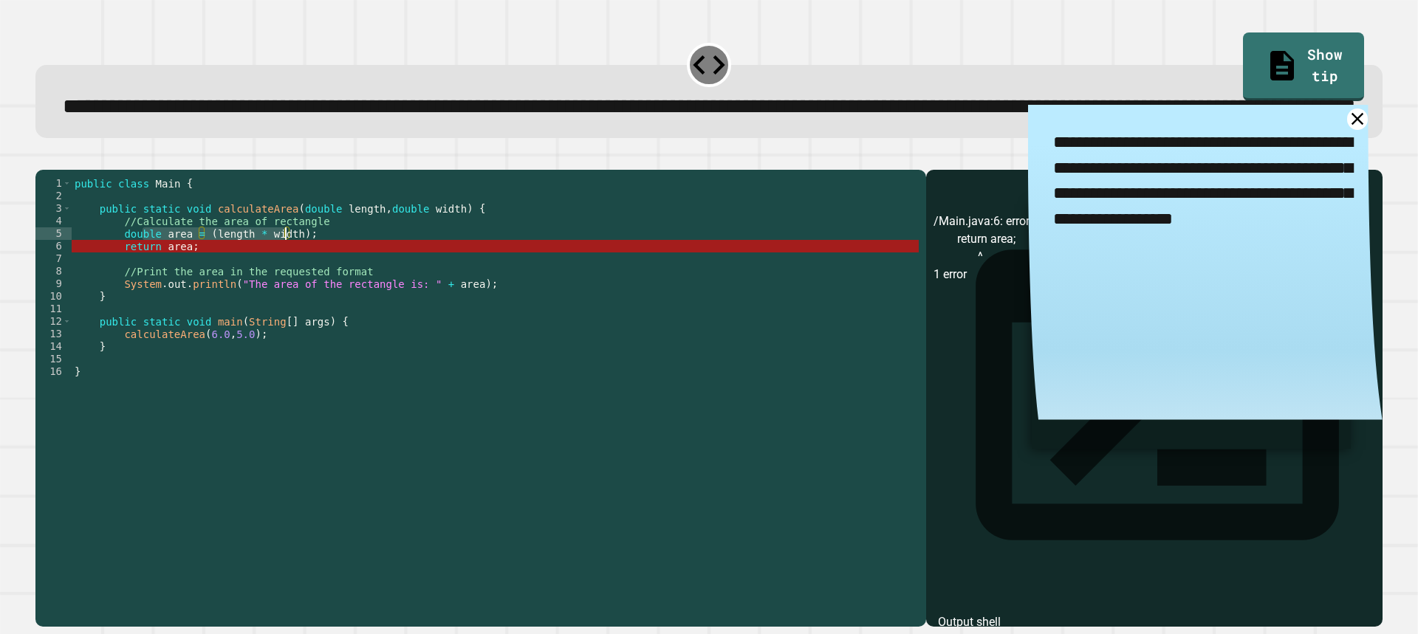
drag, startPoint x: 142, startPoint y: 293, endPoint x: 285, endPoint y: 292, distance: 142.5
click at [285, 292] on div "public class Main { public static void calculateArea ( double length , double w…" at bounding box center [495, 365] width 847 height 377
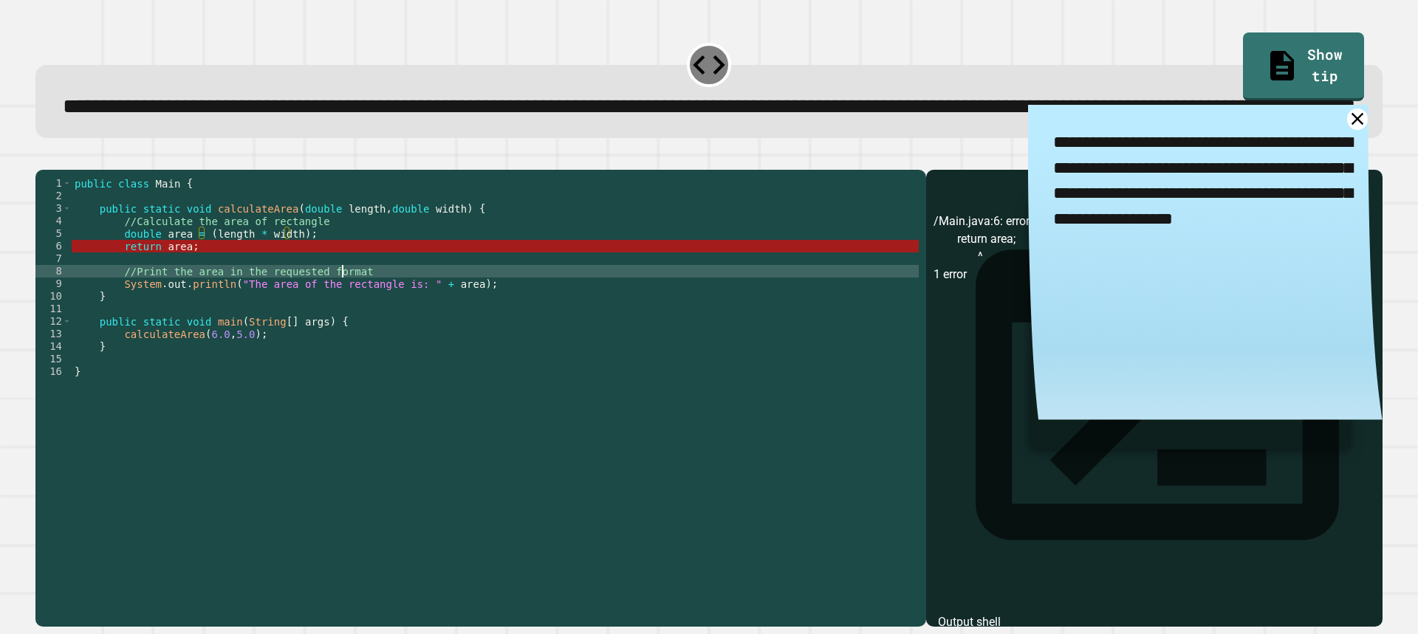
click at [344, 327] on div "public class Main { public static void calculateArea ( double length , double w…" at bounding box center [495, 365] width 847 height 377
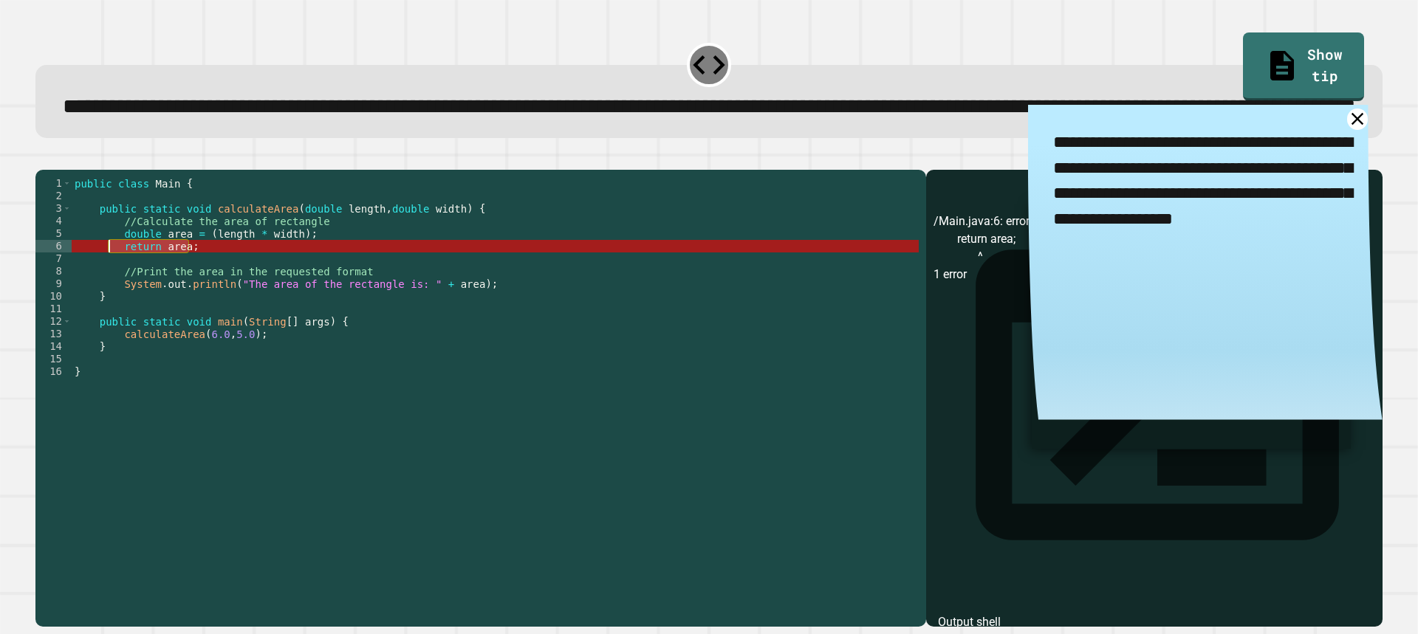
drag, startPoint x: 194, startPoint y: 303, endPoint x: 107, endPoint y: 298, distance: 87.3
click at [107, 298] on div "public class Main { public static void calculateArea ( double length , double w…" at bounding box center [495, 365] width 847 height 377
type textarea "**********"
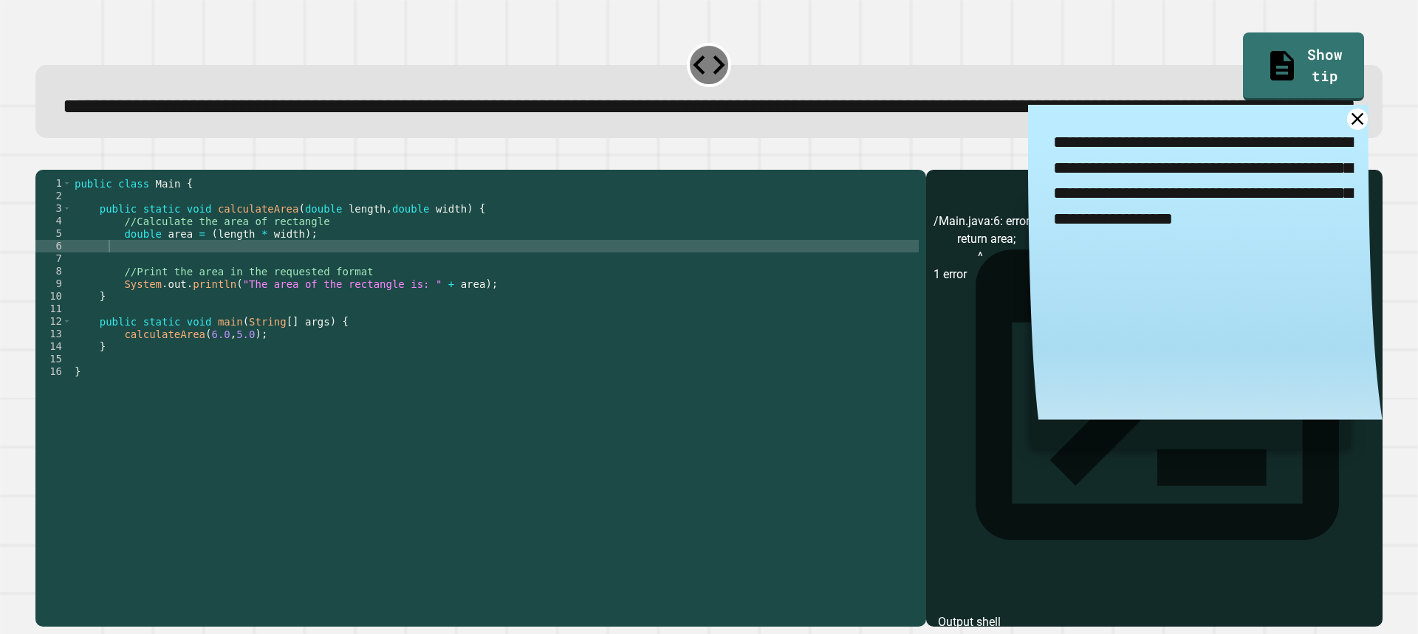
click at [43, 158] on icon "button" at bounding box center [43, 158] width 0 height 0
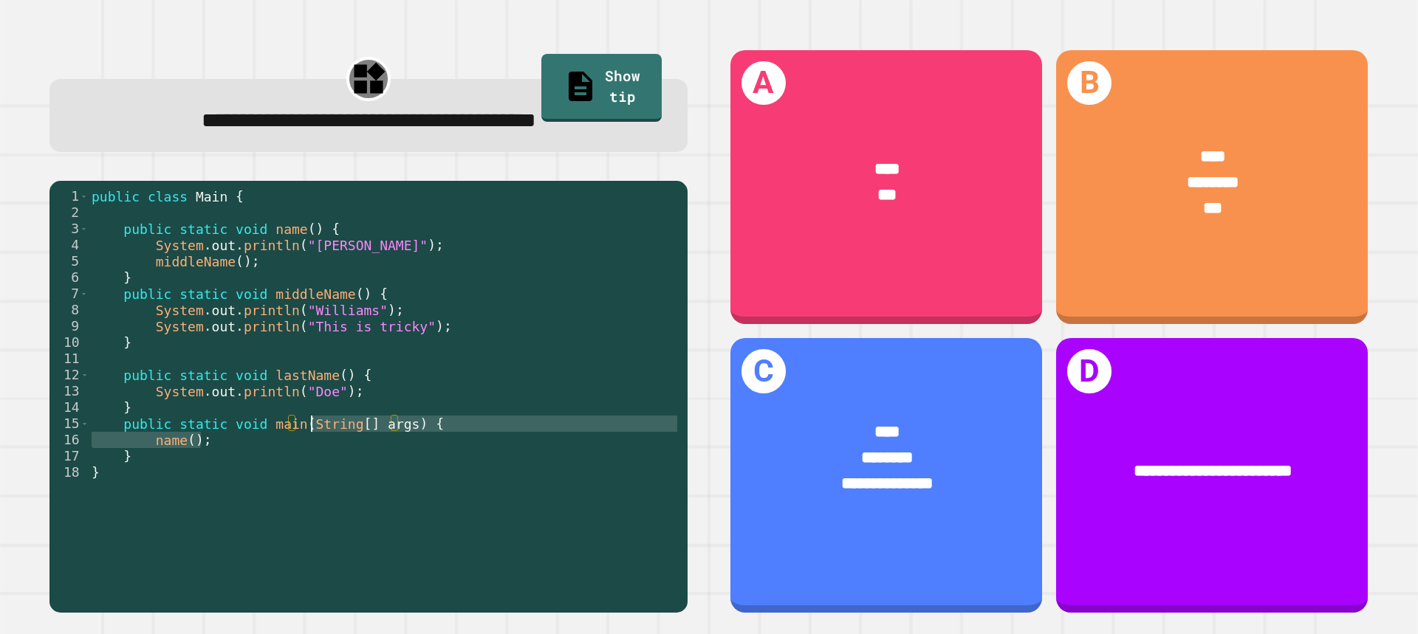
drag, startPoint x: 274, startPoint y: 435, endPoint x: 313, endPoint y: 425, distance: 40.3
click at [313, 425] on div "public class Main { public static void name ( ) { System . out . println ( "[PE…" at bounding box center [384, 391] width 591 height 406
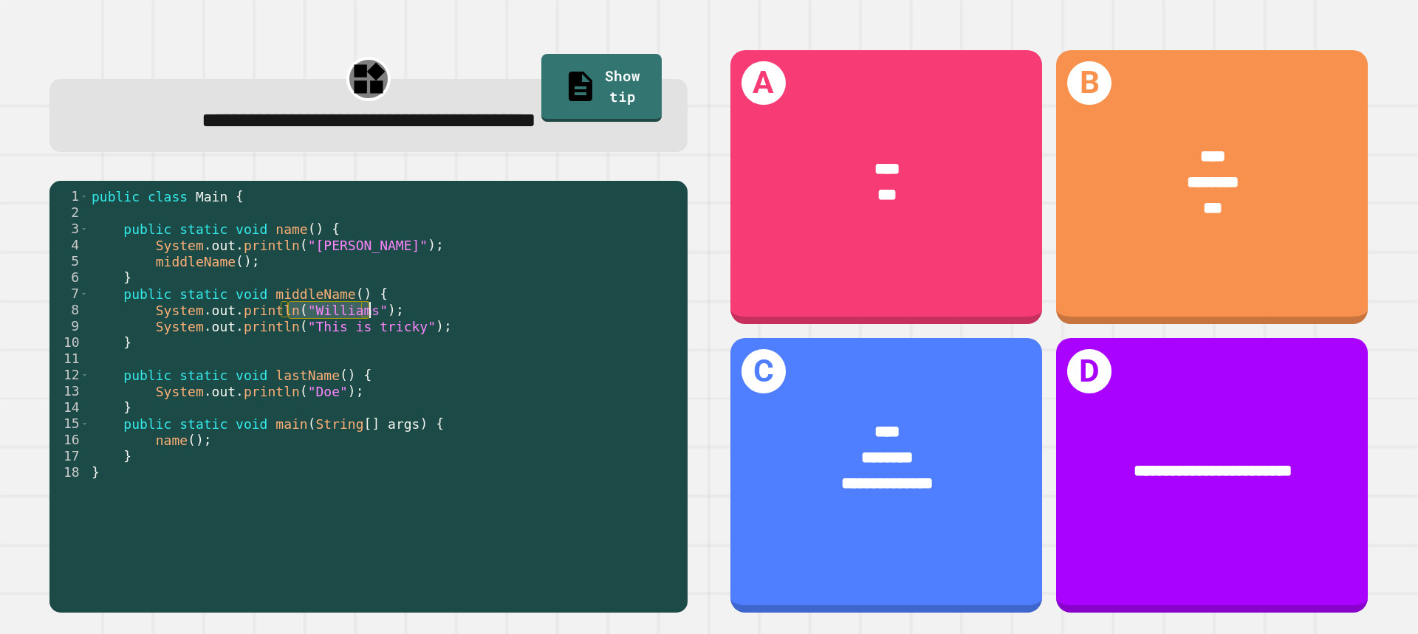
drag, startPoint x: 286, startPoint y: 319, endPoint x: 371, endPoint y: 319, distance: 84.9
click at [371, 319] on div "public class Main { public static void name ( ) { System . out . println ( "[PE…" at bounding box center [384, 391] width 591 height 406
drag, startPoint x: 357, startPoint y: 337, endPoint x: 368, endPoint y: 329, distance: 14.8
click at [368, 329] on div "public class Main { public static void name ( ) { System . out . println ( "[PE…" at bounding box center [384, 391] width 591 height 406
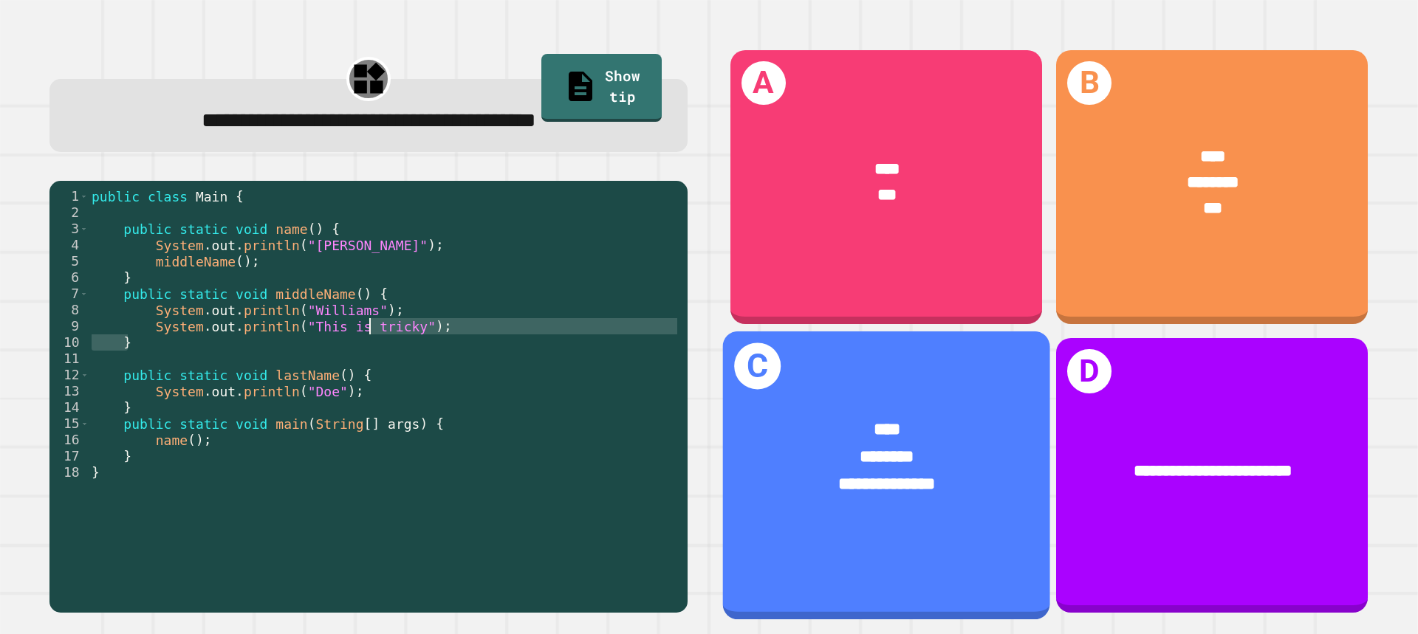
click at [892, 450] on span "********" at bounding box center [886, 457] width 55 height 17
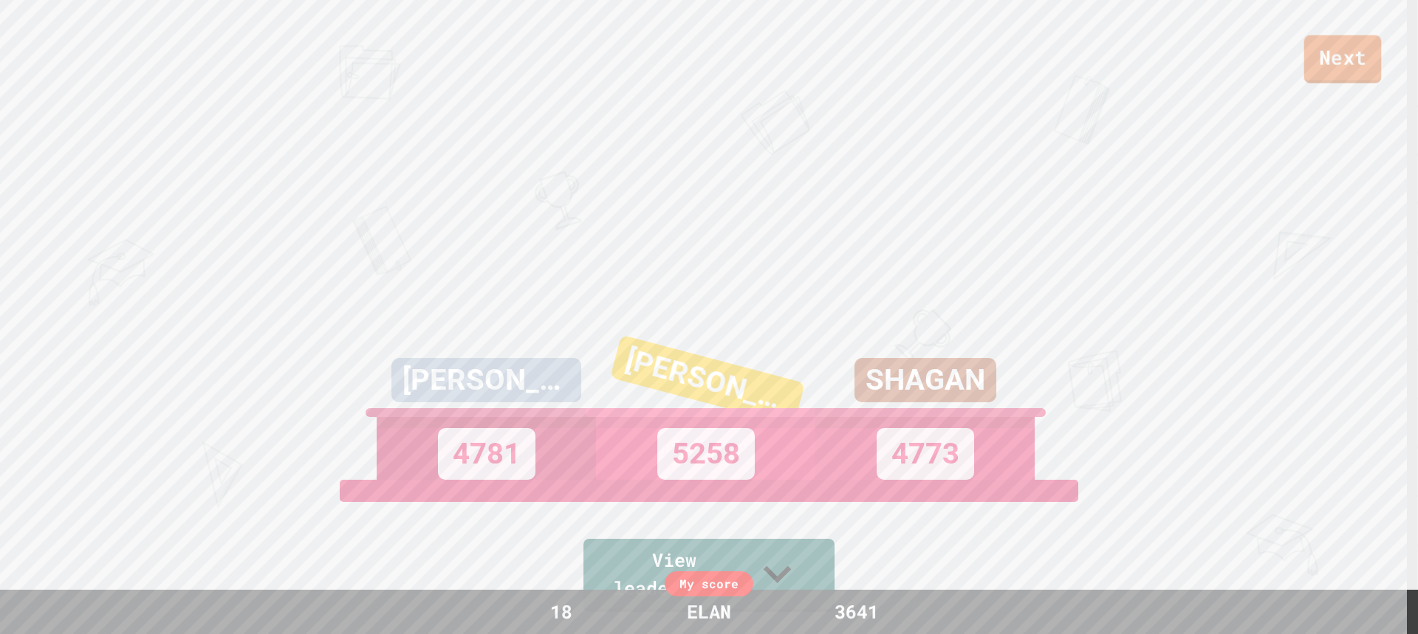
click at [1344, 60] on link "Next" at bounding box center [1343, 59] width 78 height 48
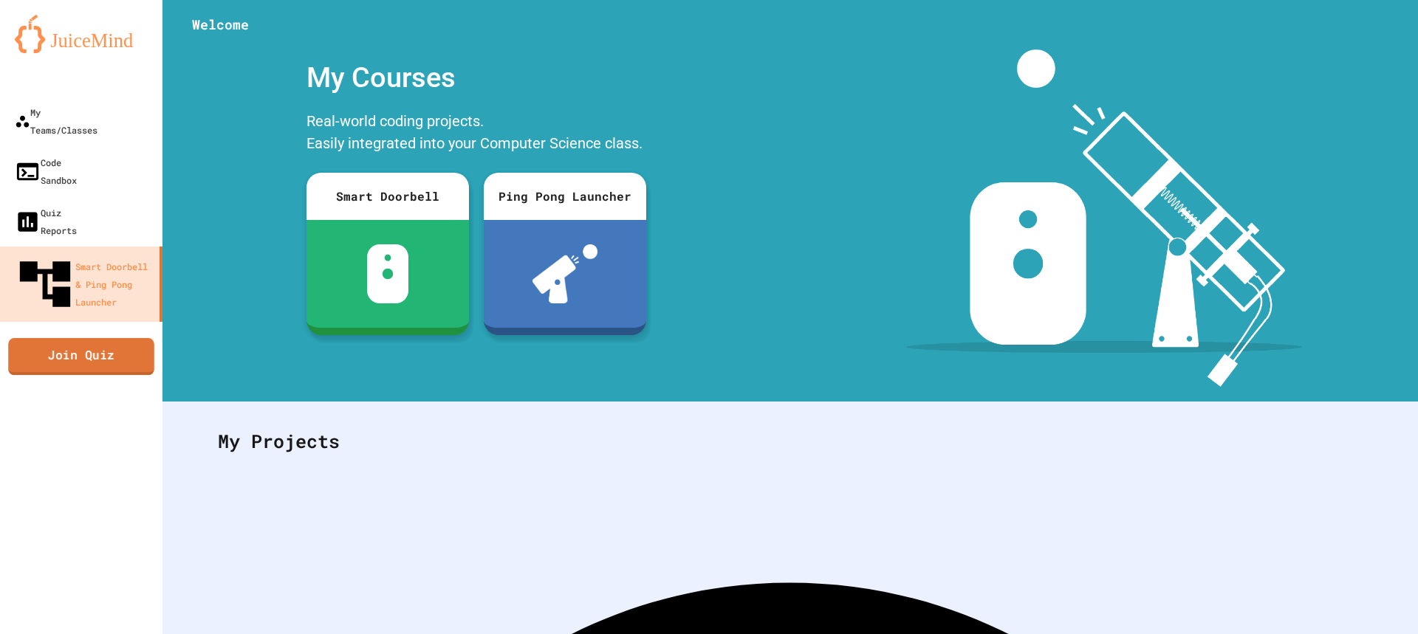
click at [78, 298] on div "My Teams/Classes Code Sandbox Quiz Reports Smart Doorbell & Ping Pong Launcher …" at bounding box center [81, 317] width 162 height 634
click at [74, 337] on link "Join Quiz" at bounding box center [81, 355] width 141 height 37
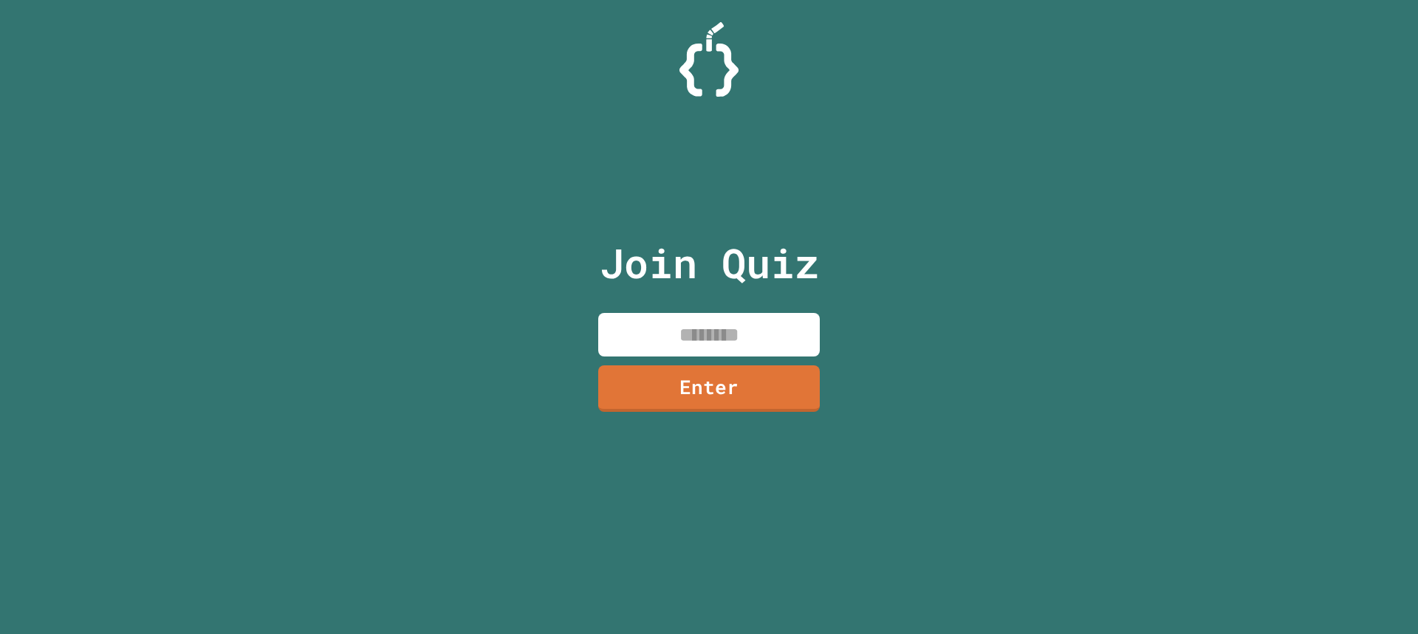
click at [721, 354] on input at bounding box center [708, 335] width 221 height 44
type input "********"
click at [726, 393] on link "Enter" at bounding box center [709, 389] width 219 height 47
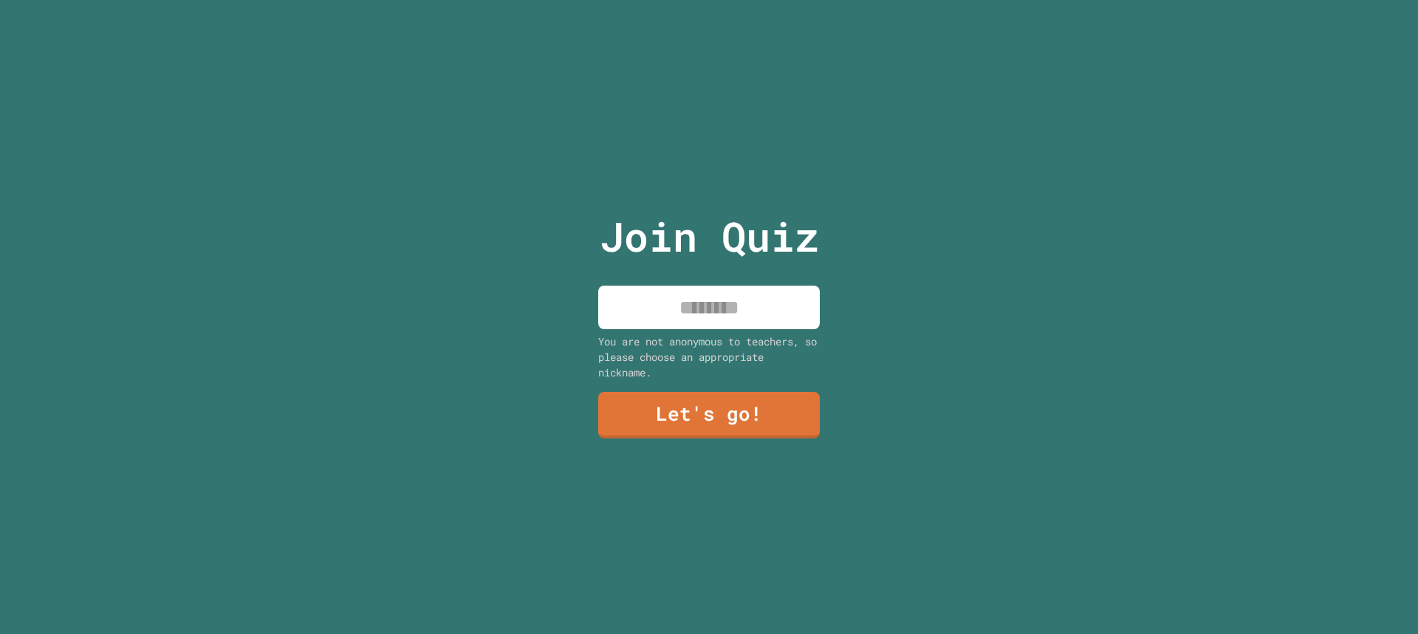
click at [702, 306] on input at bounding box center [708, 308] width 221 height 44
type input "****"
click at [668, 390] on link "Let's go!" at bounding box center [709, 414] width 219 height 49
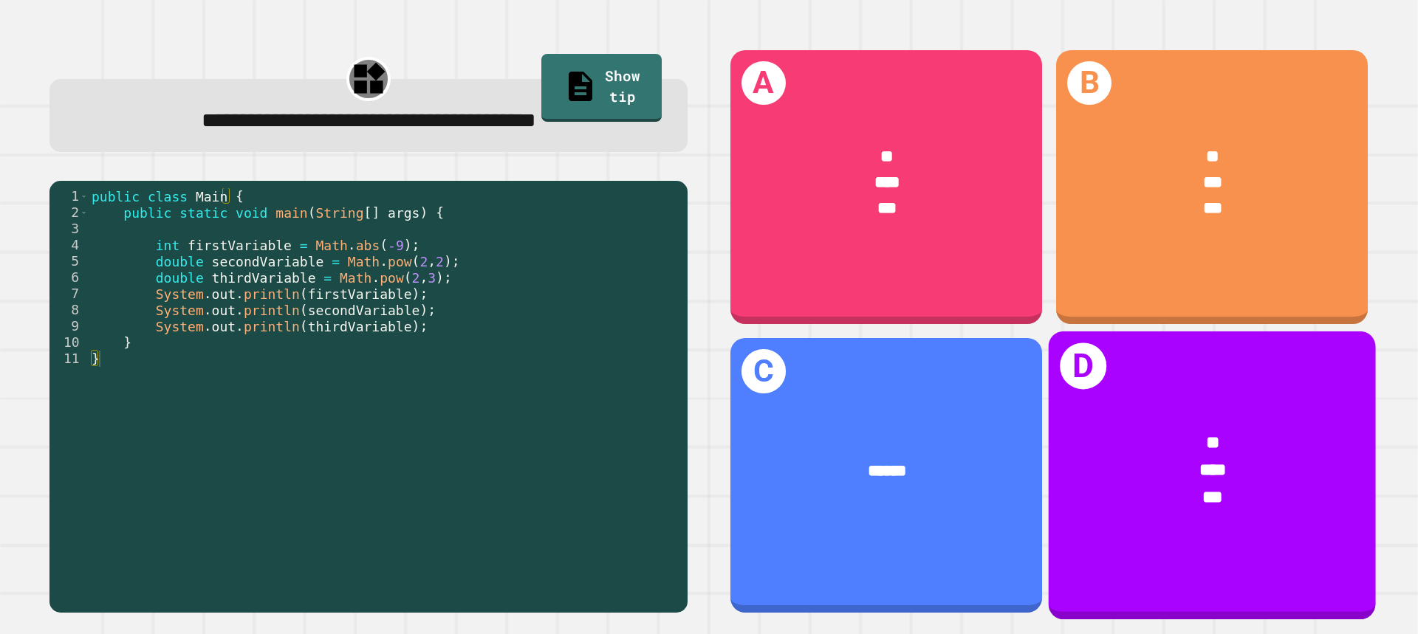
click at [1197, 407] on div "* *** ***" at bounding box center [1211, 471] width 327 height 151
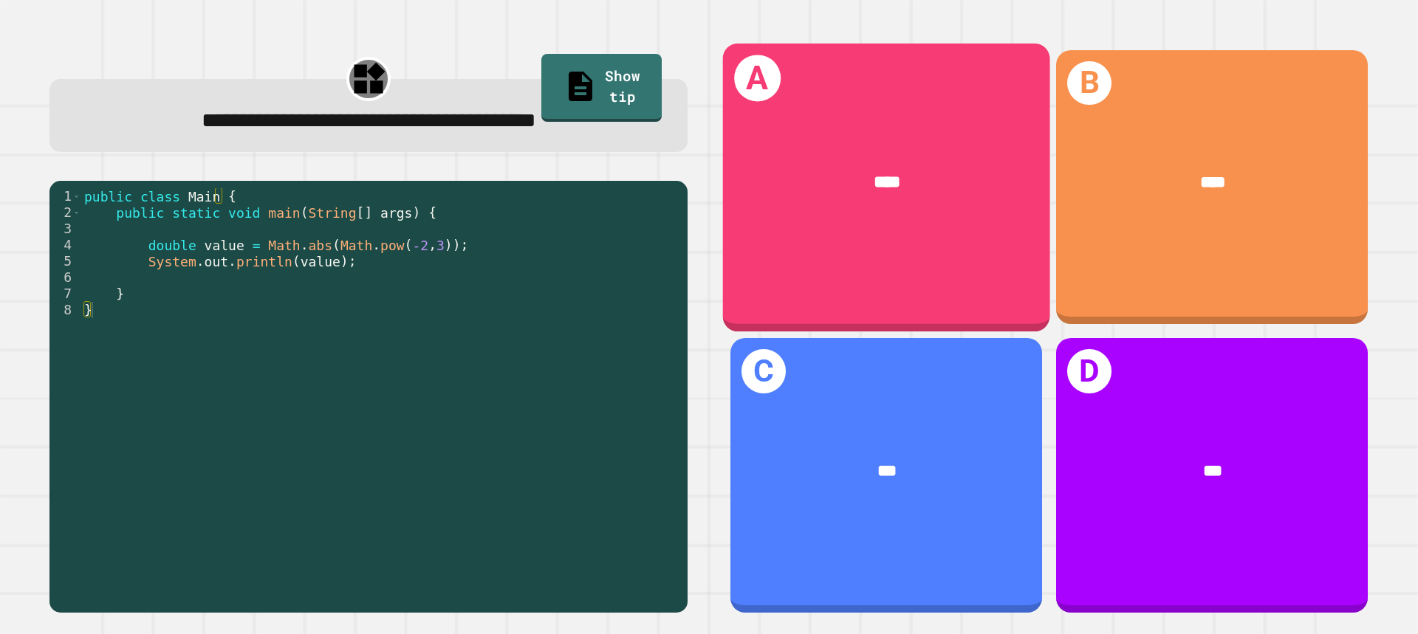
click at [928, 202] on div "****" at bounding box center [886, 183] width 327 height 96
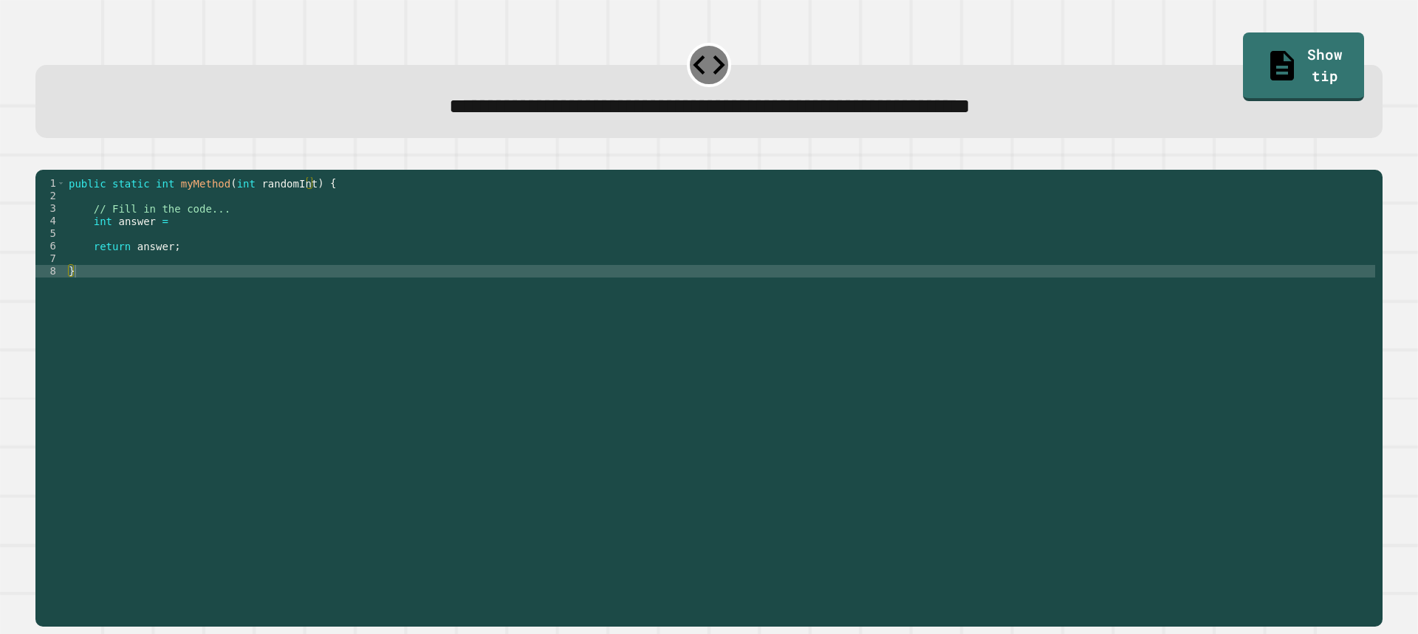
click at [286, 252] on div "public static int myMethod ( int randomInt ) { // Fill in the code... int answe…" at bounding box center [720, 384] width 1309 height 414
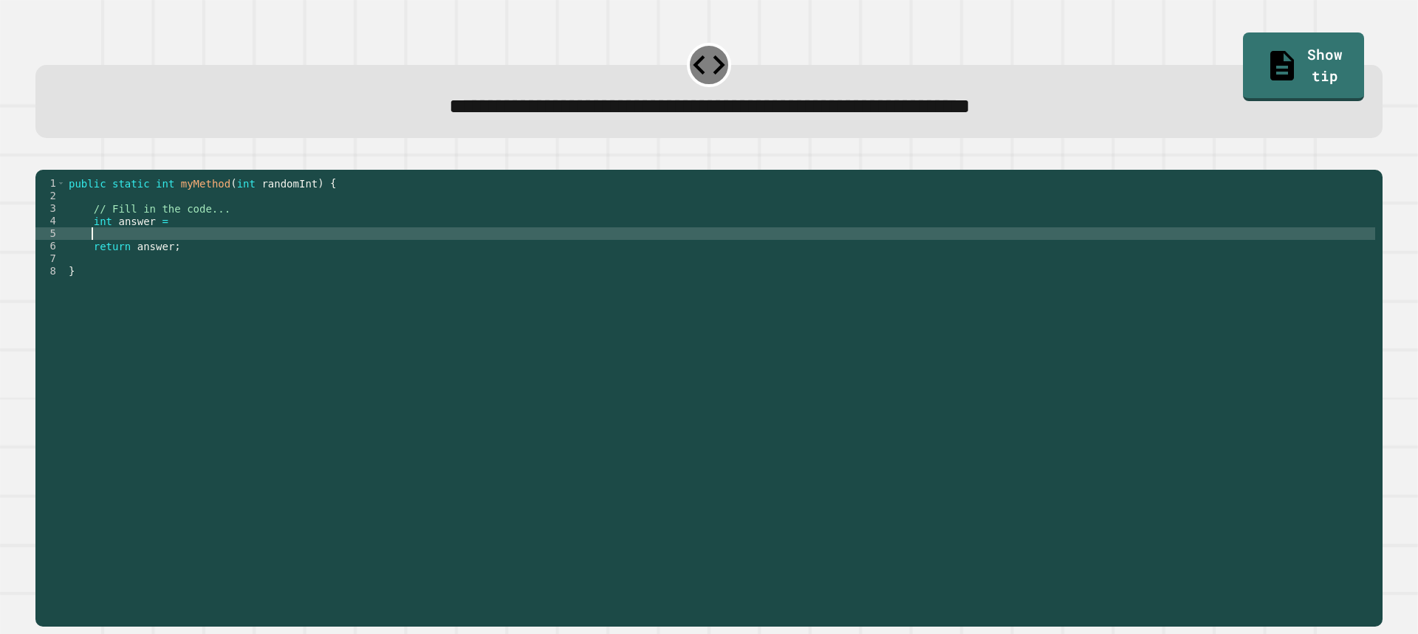
click at [319, 239] on div "public static int myMethod ( int randomInt ) { // Fill in the code... int answe…" at bounding box center [720, 384] width 1309 height 414
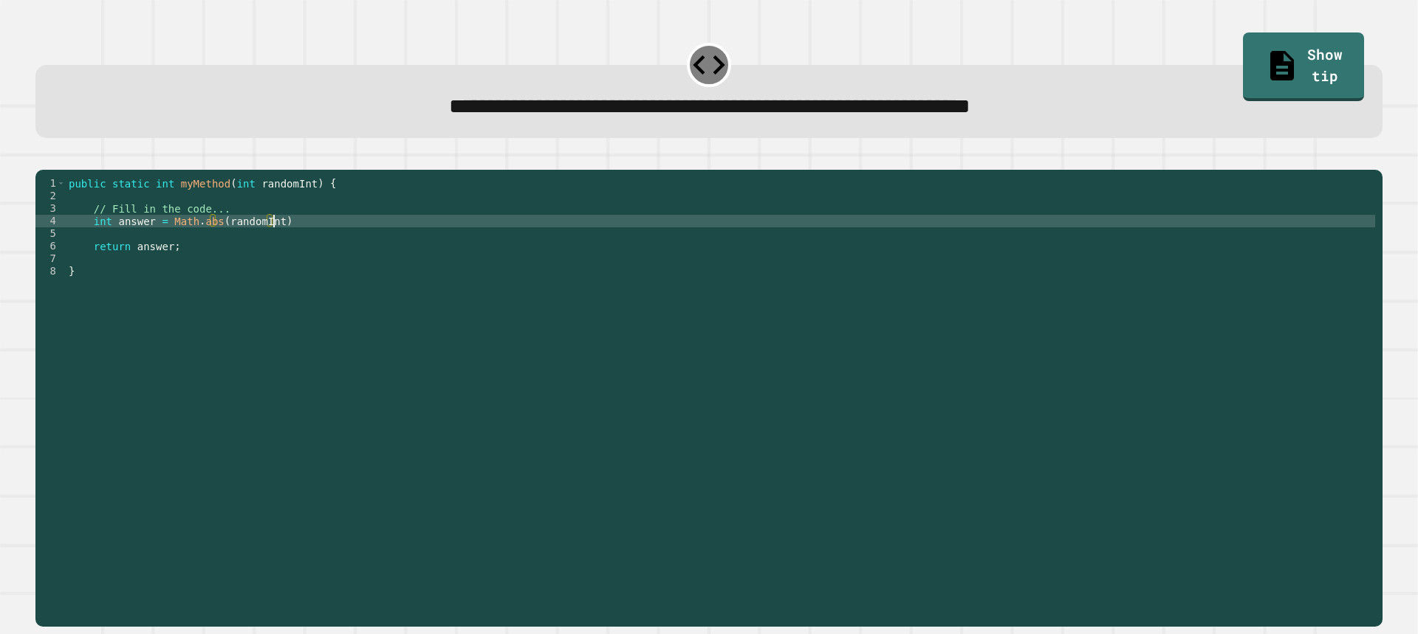
scroll to position [0, 14]
type textarea "**********"
click at [43, 158] on button "button" at bounding box center [43, 158] width 0 height 0
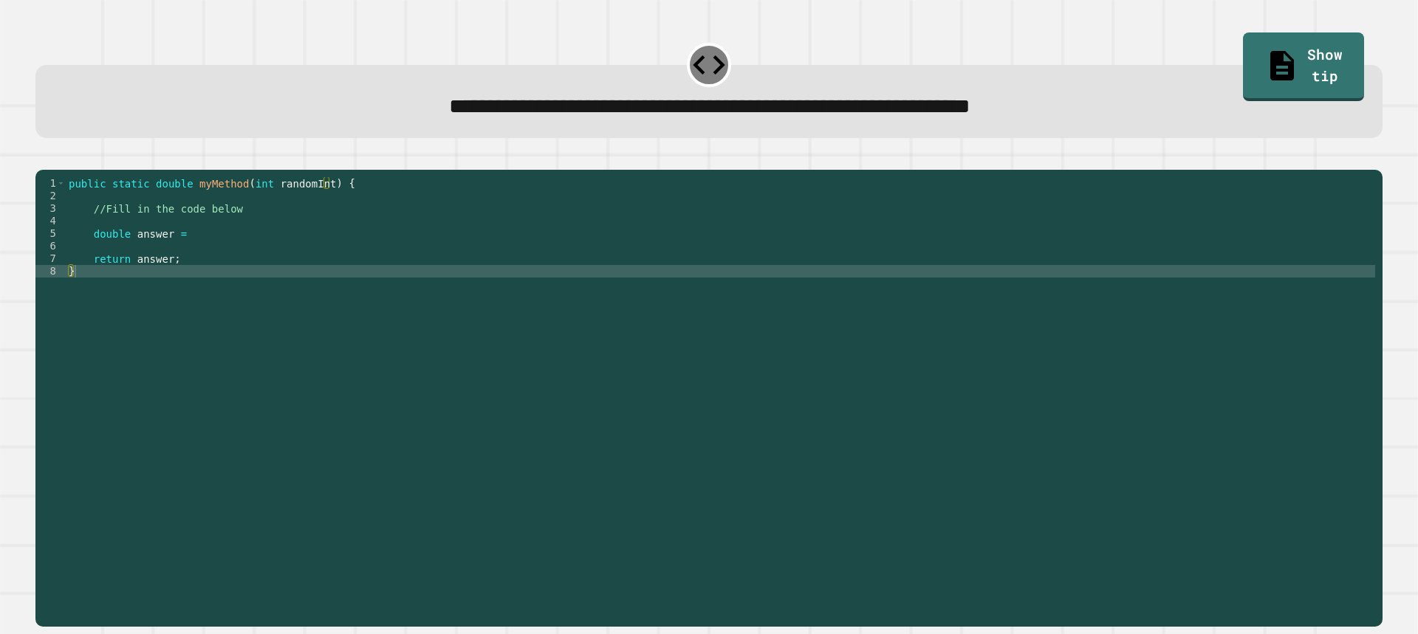
click at [193, 272] on div "public static double myMethod ( int randomInt ) { //Fill in the code below doub…" at bounding box center [720, 384] width 1309 height 414
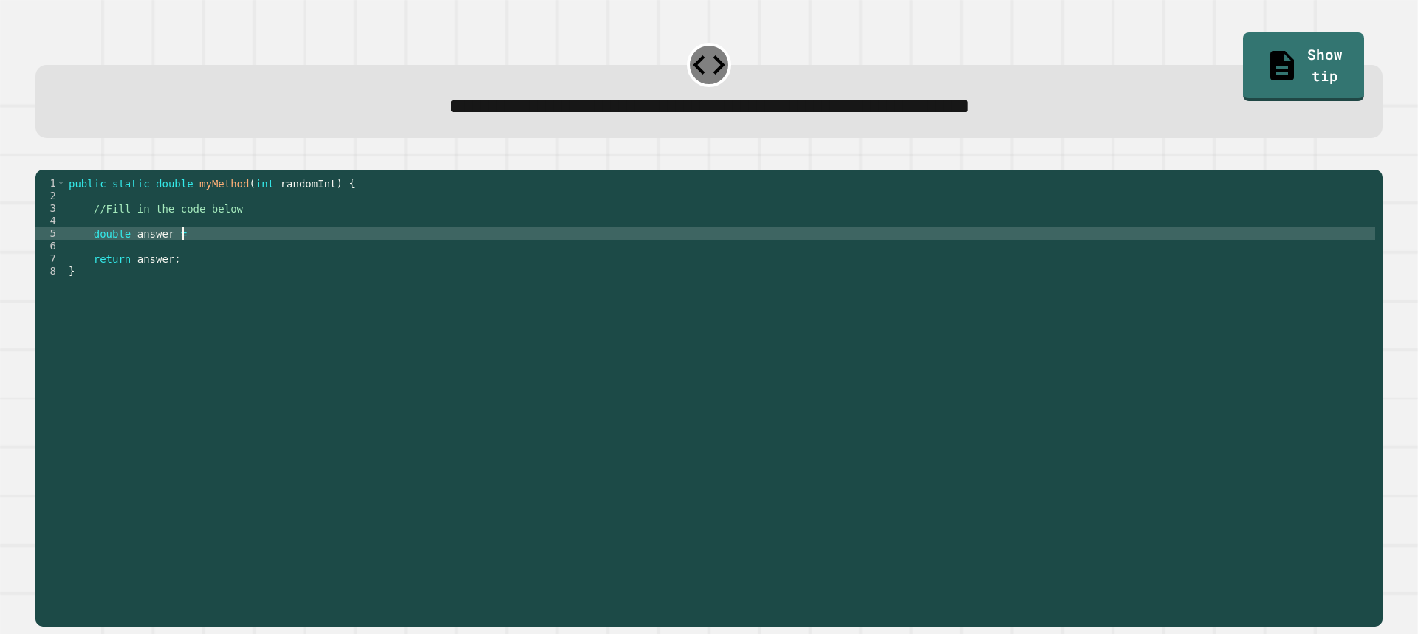
click at [196, 252] on div "public static double myMethod ( int randomInt ) { //Fill in the code below doub…" at bounding box center [720, 384] width 1309 height 414
click at [191, 257] on div "public static double myMethod ( int randomInt ) { //Fill in the code below doub…" at bounding box center [720, 384] width 1309 height 414
click at [43, 158] on button "button" at bounding box center [43, 158] width 0 height 0
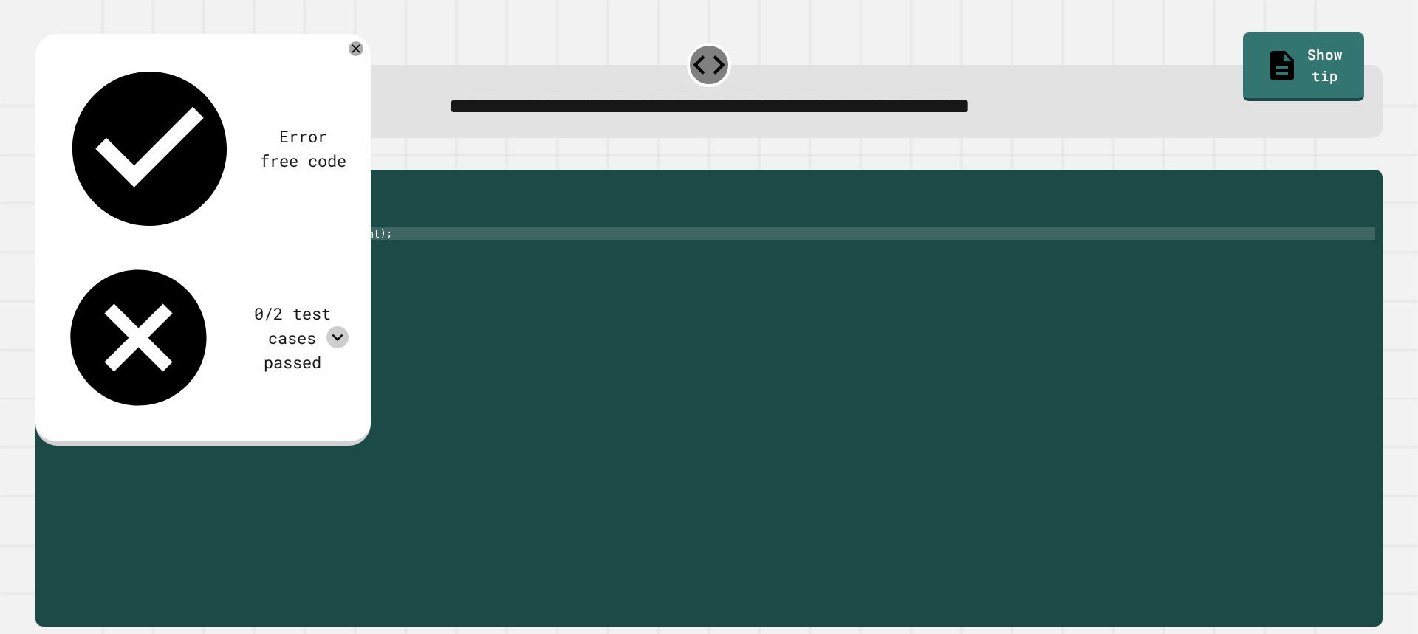
click at [341, 326] on icon at bounding box center [337, 337] width 22 height 22
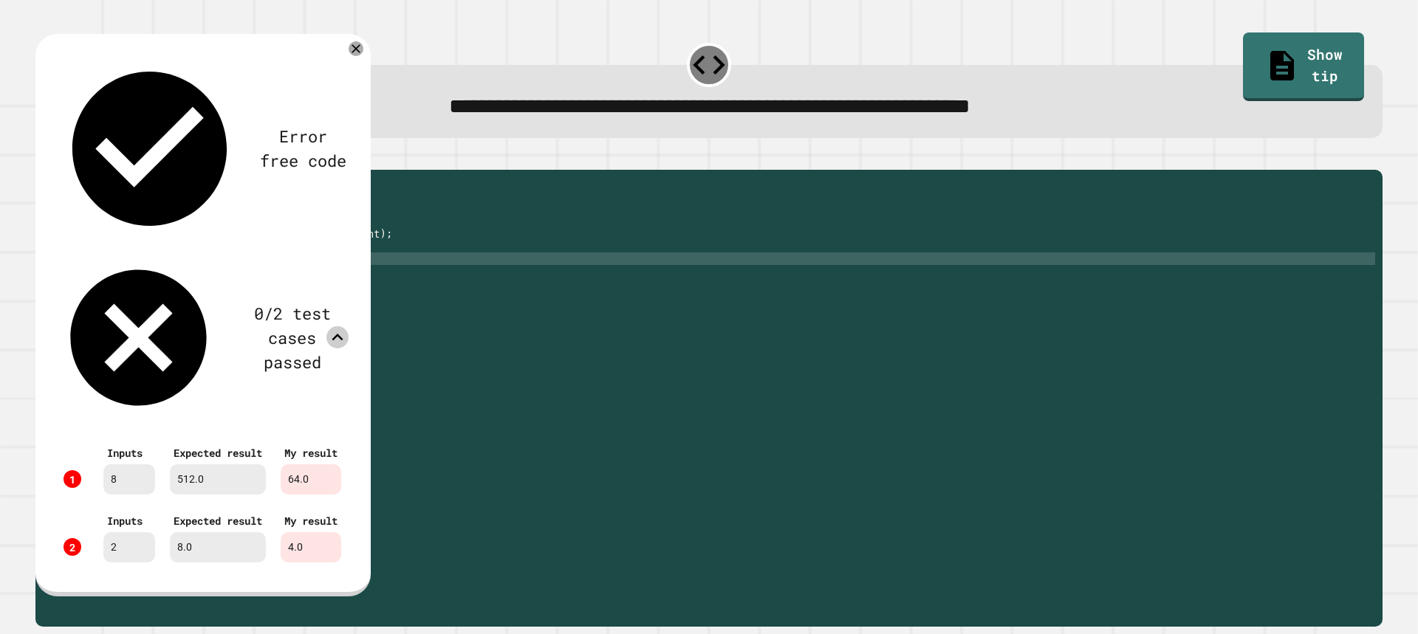
click at [468, 275] on div "public static double myMethod ( int randomInt ) { //Fill in the code below doub…" at bounding box center [720, 384] width 1309 height 414
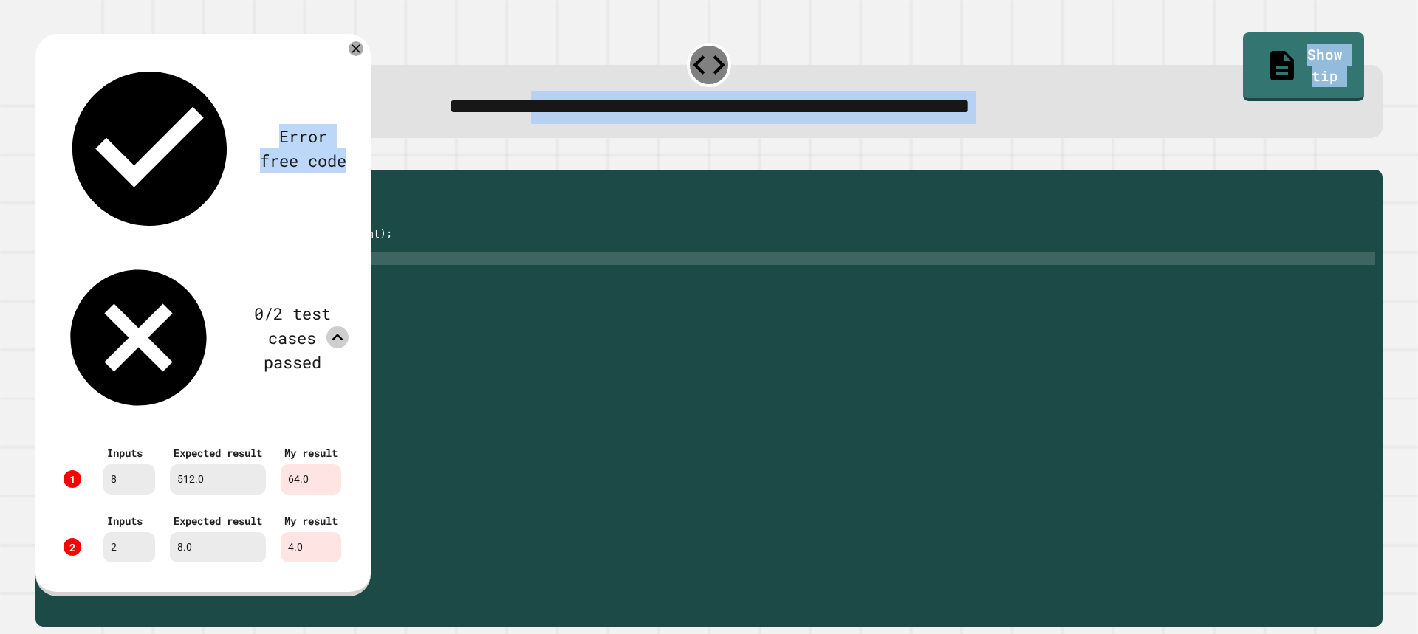
drag, startPoint x: 327, startPoint y: 44, endPoint x: 412, endPoint y: 85, distance: 94.1
click at [412, 85] on div "**********" at bounding box center [708, 331] width 1361 height 606
click at [365, 52] on icon at bounding box center [356, 49] width 18 height 18
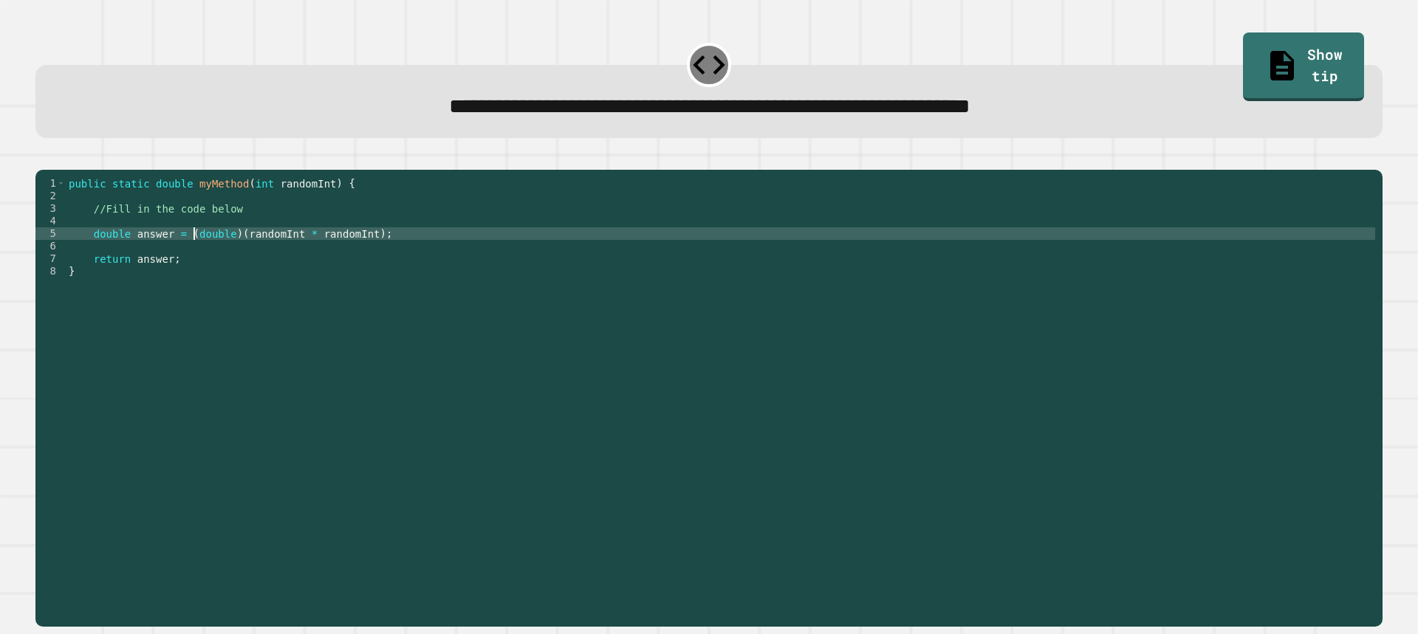
click at [192, 256] on div "public static double myMethod ( int randomInt ) { //Fill in the code below doub…" at bounding box center [720, 384] width 1309 height 414
click at [210, 236] on div "public static double myMethod ( int randomInt ) { //Fill in the code below doub…" at bounding box center [720, 384] width 1309 height 414
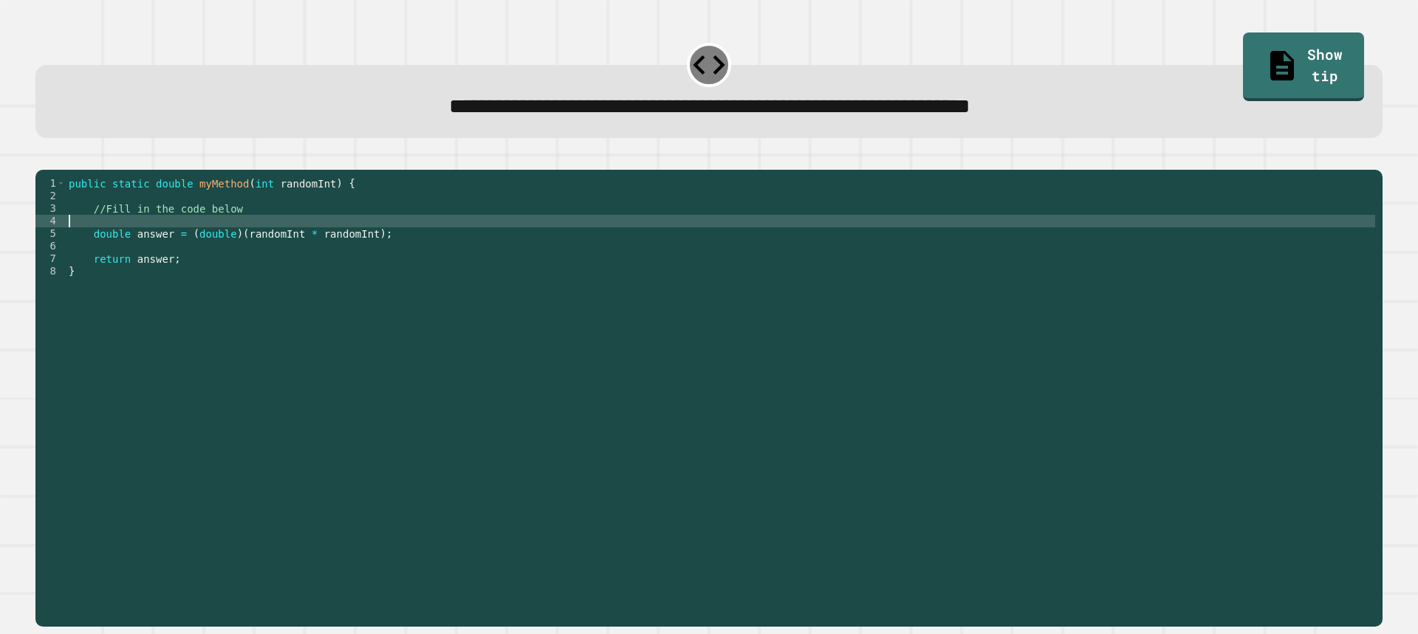
click at [215, 248] on div "public static double myMethod ( int randomInt ) { //Fill in the code below doub…" at bounding box center [720, 384] width 1309 height 414
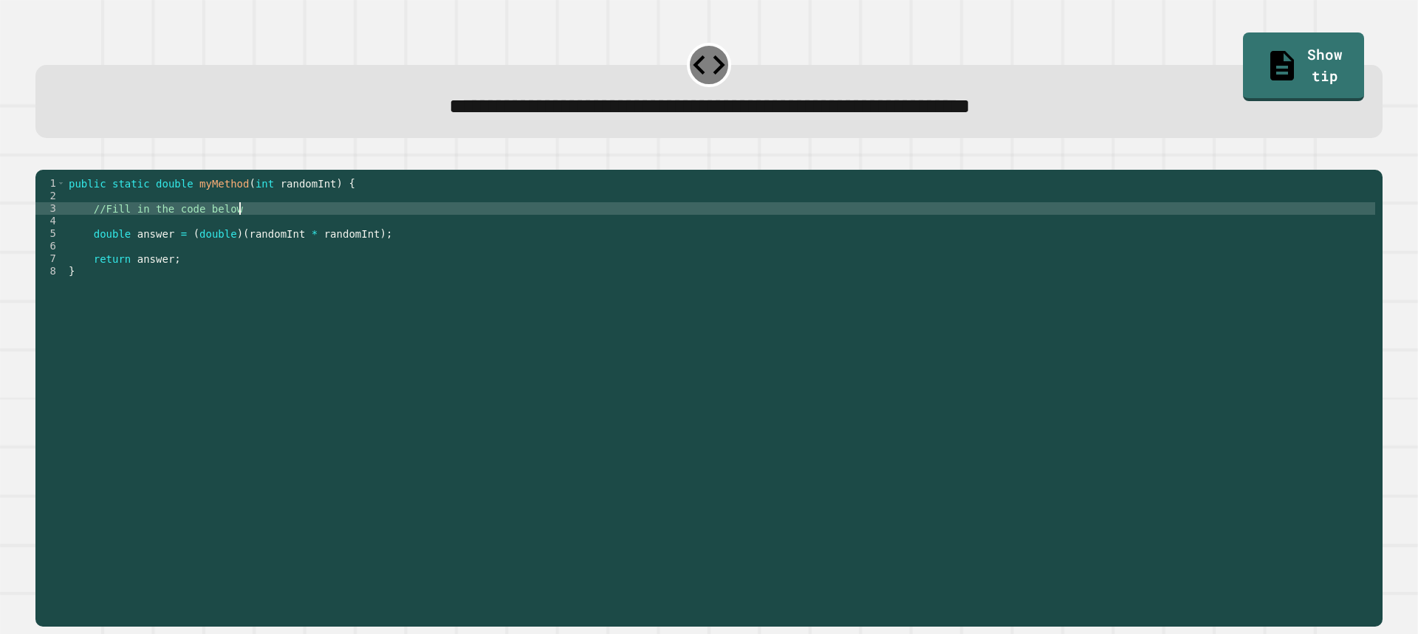
click at [300, 233] on div "public static double myMethod ( int randomInt ) { //Fill in the code below doub…" at bounding box center [720, 384] width 1309 height 414
click at [317, 221] on div "public static double myMethod ( int randomInt ) { //Fill in the code below doub…" at bounding box center [720, 384] width 1309 height 414
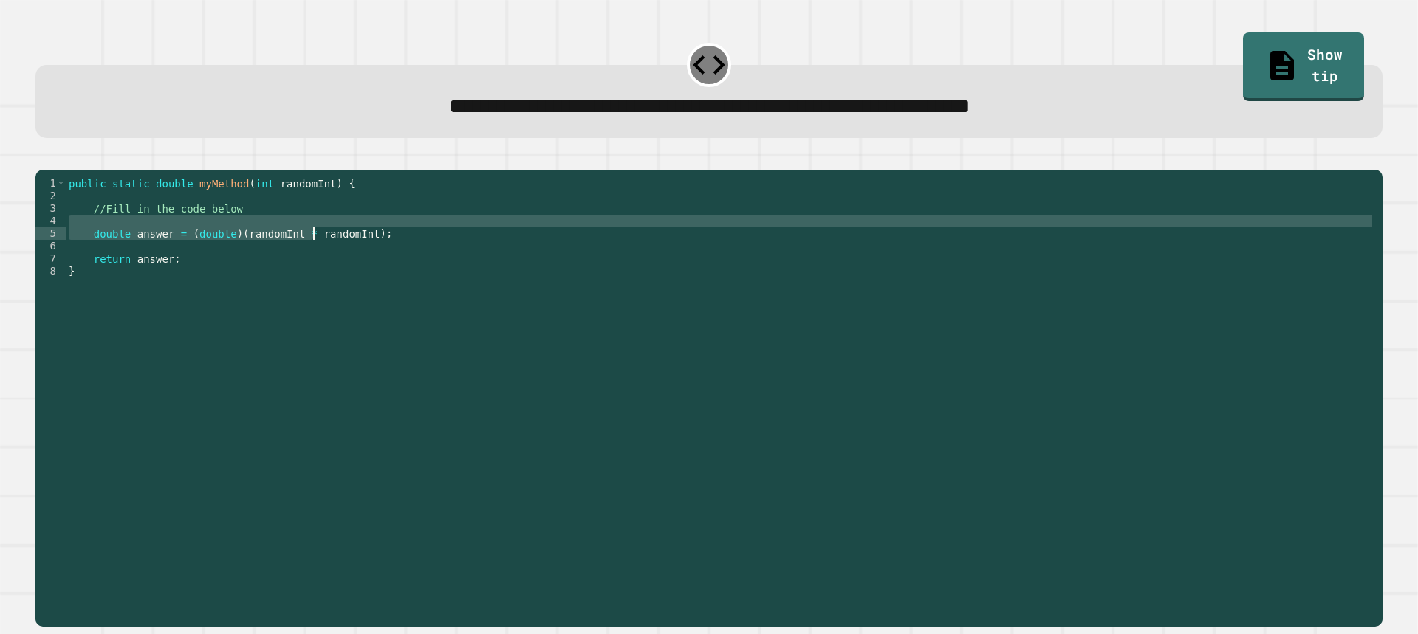
drag, startPoint x: 315, startPoint y: 238, endPoint x: 312, endPoint y: 255, distance: 16.4
click at [313, 252] on div "public static double myMethod ( int randomInt ) { //Fill in the code below doub…" at bounding box center [720, 384] width 1309 height 414
click at [312, 258] on div "public static double myMethod ( int randomInt ) { //Fill in the code below doub…" at bounding box center [720, 371] width 1309 height 389
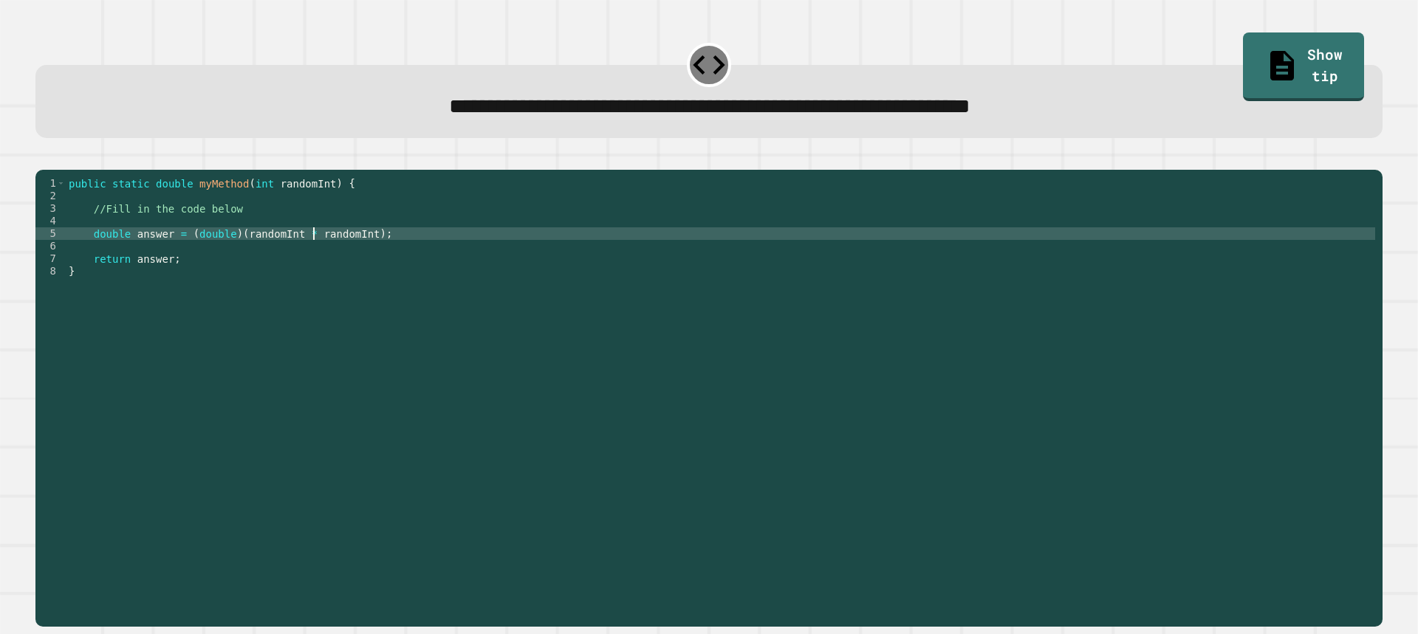
click at [315, 250] on div "public static double myMethod ( int randomInt ) { //Fill in the code below doub…" at bounding box center [720, 384] width 1309 height 414
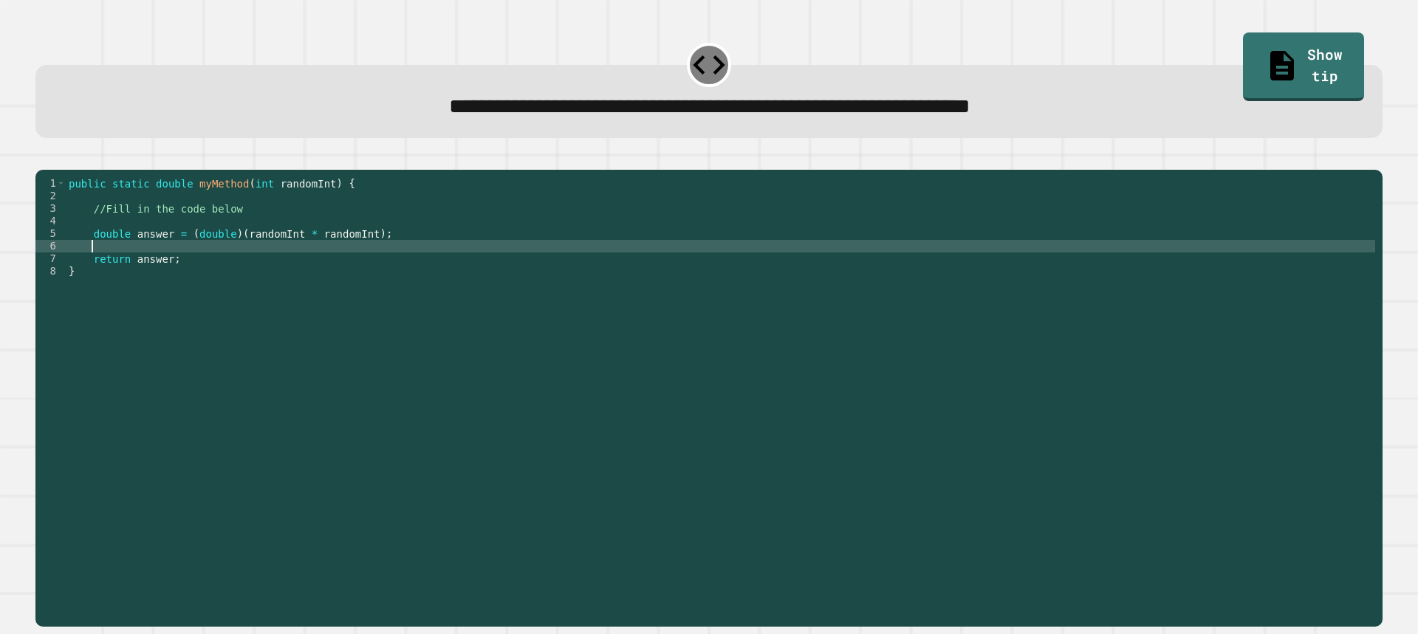
click at [315, 264] on div "public static double myMethod ( int randomInt ) { //Fill in the code below doub…" at bounding box center [720, 384] width 1309 height 414
click at [352, 251] on div "public static double myMethod ( int randomInt ) { //Fill in the code below doub…" at bounding box center [720, 384] width 1309 height 414
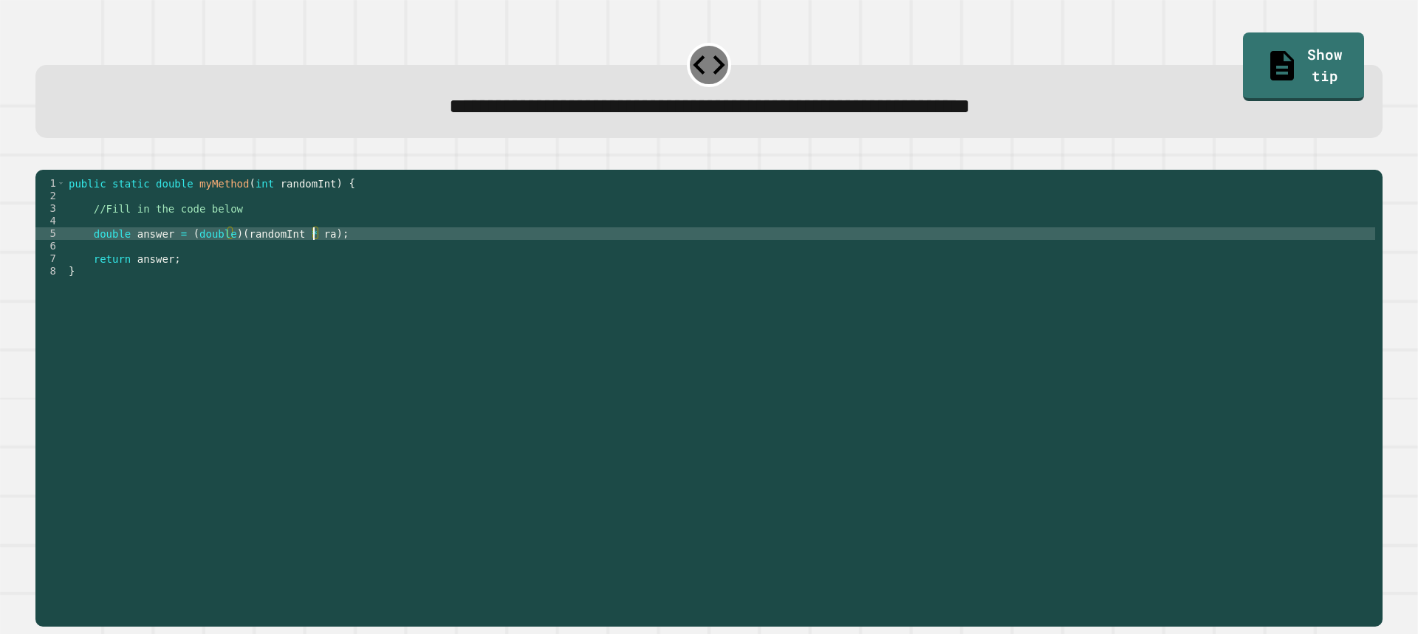
scroll to position [0, 17]
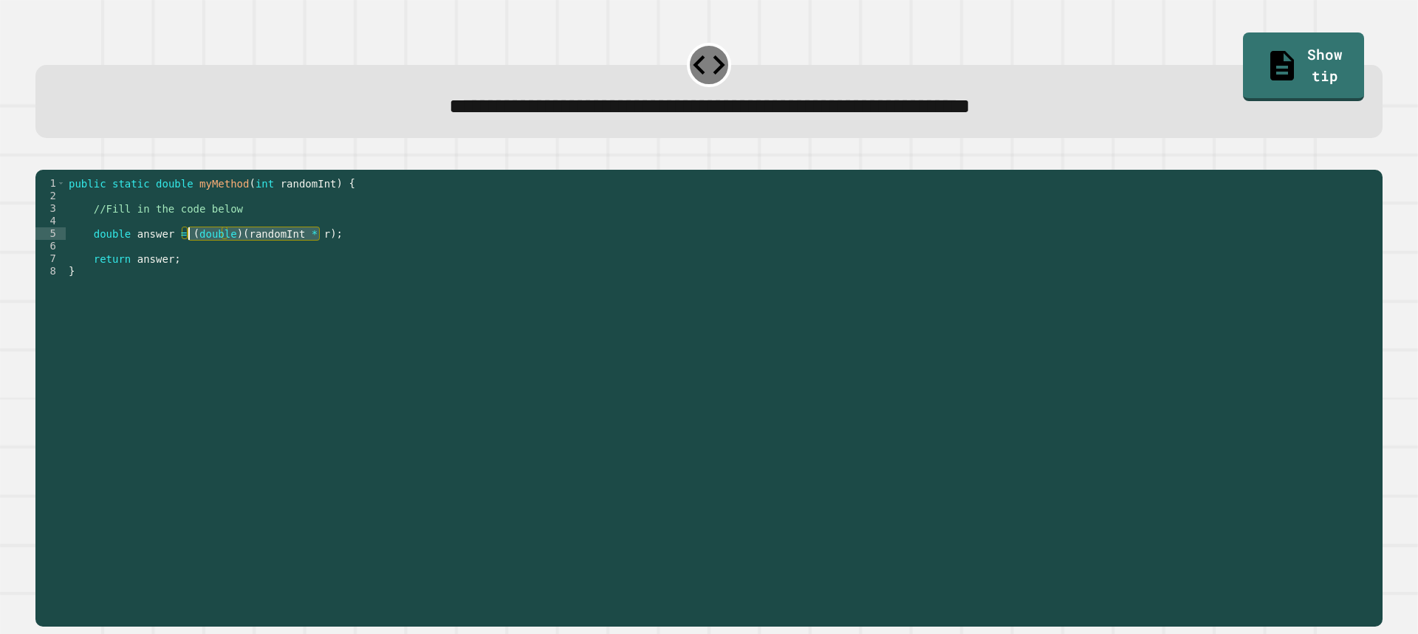
drag, startPoint x: 354, startPoint y: 250, endPoint x: 185, endPoint y: 255, distance: 169.1
click at [185, 255] on div "public static double myMethod ( int randomInt ) { //Fill in the code below doub…" at bounding box center [720, 384] width 1309 height 414
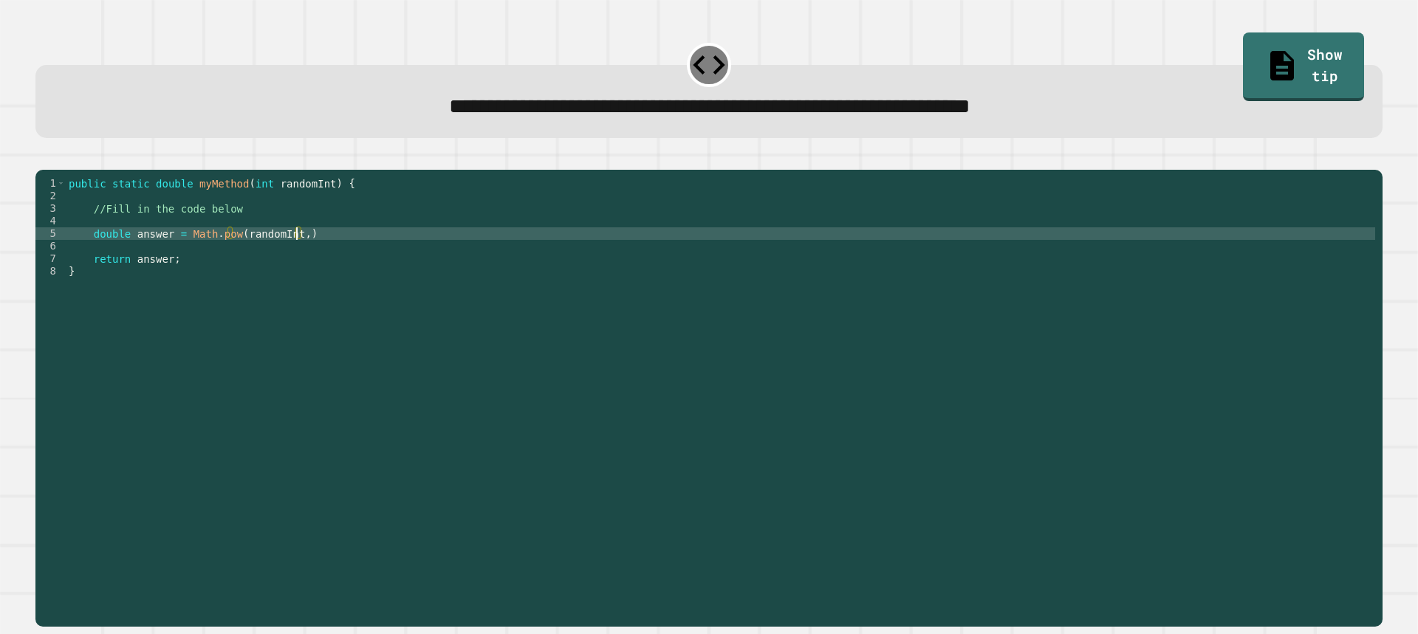
scroll to position [0, 16]
type textarea "**********"
click at [57, 170] on icon "button" at bounding box center [53, 167] width 8 height 10
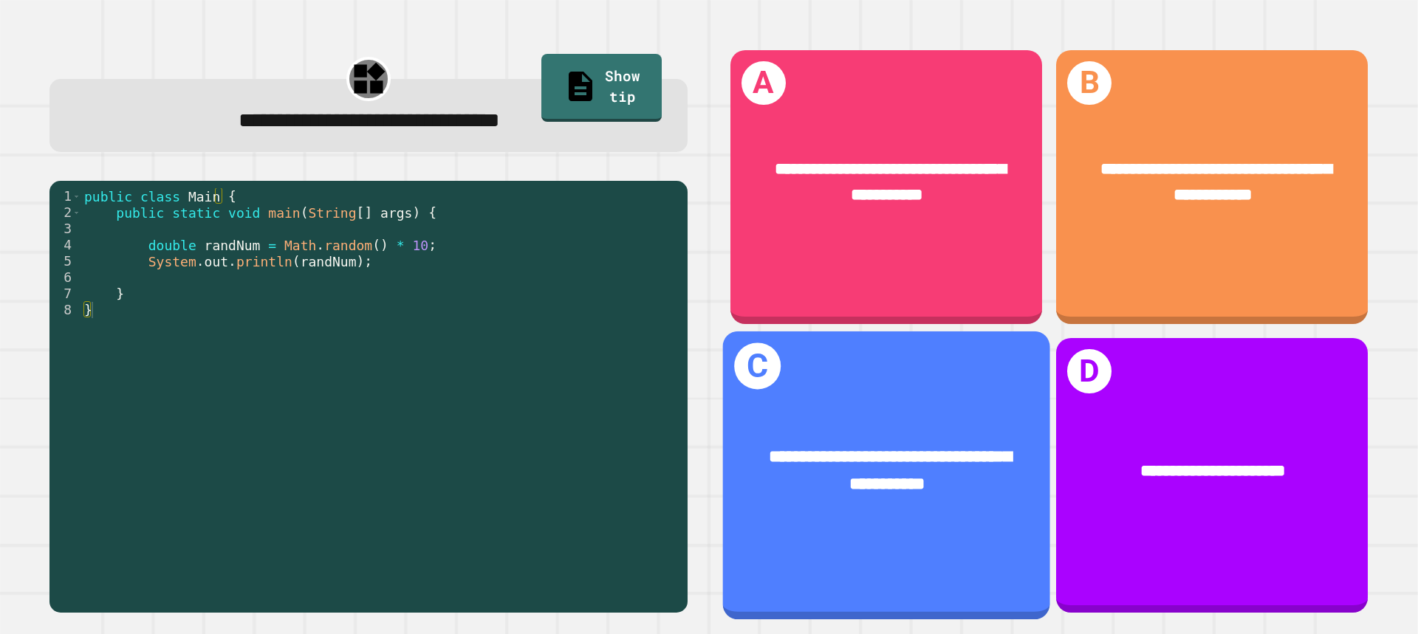
click at [978, 410] on div "**********" at bounding box center [886, 471] width 327 height 123
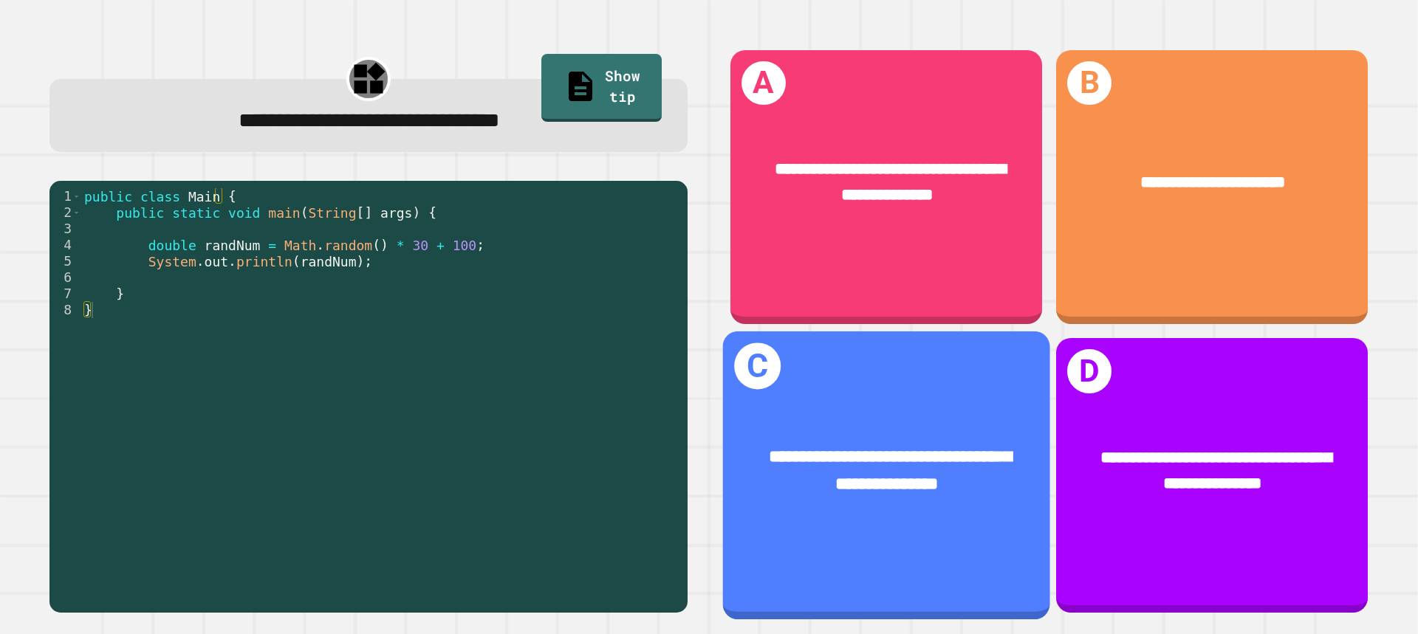
click at [963, 425] on div "**********" at bounding box center [886, 471] width 327 height 123
